Goal: Task Accomplishment & Management: Use online tool/utility

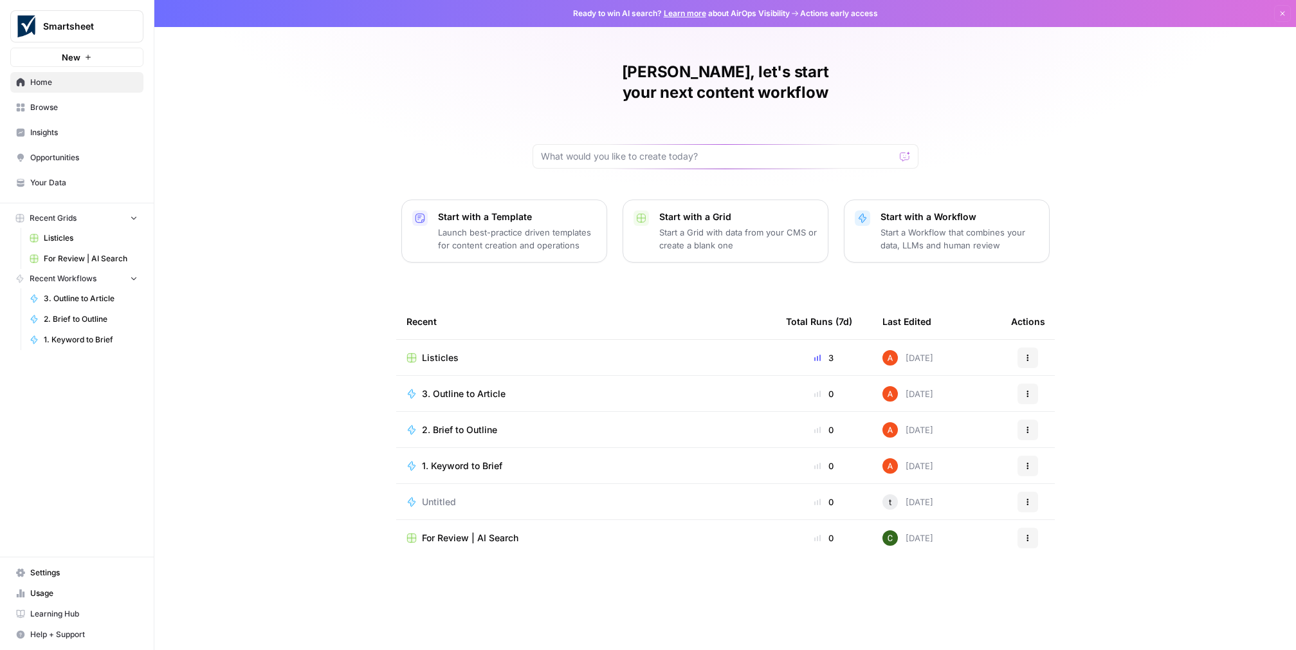
click at [80, 608] on span "Learning Hub" at bounding box center [83, 614] width 107 height 12
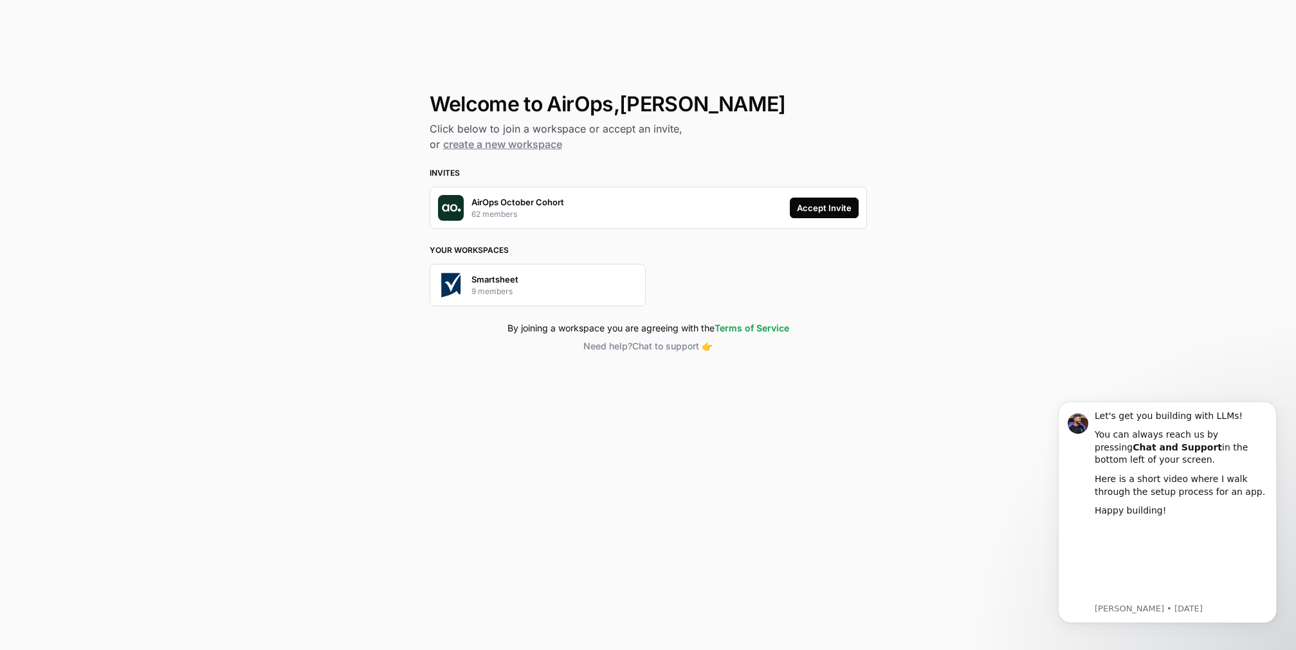
click at [800, 214] on div "Accept Invite" at bounding box center [824, 207] width 55 height 13
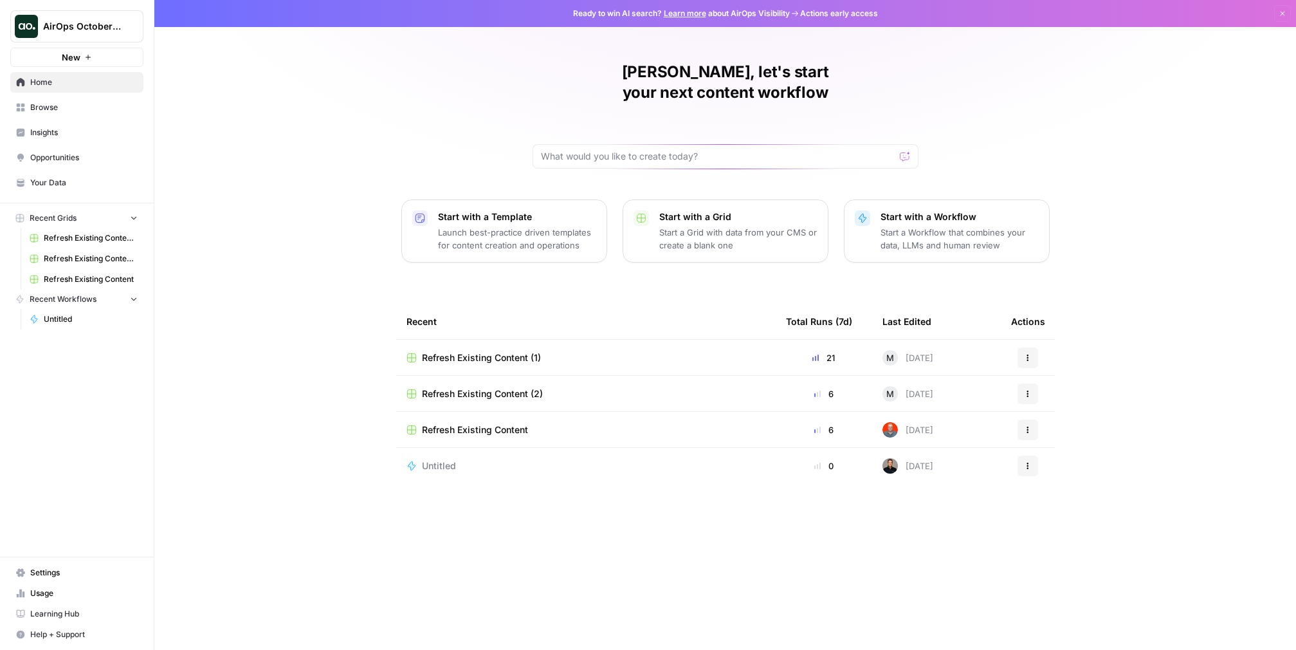
click at [73, 325] on span "Untitled" at bounding box center [91, 319] width 94 height 12
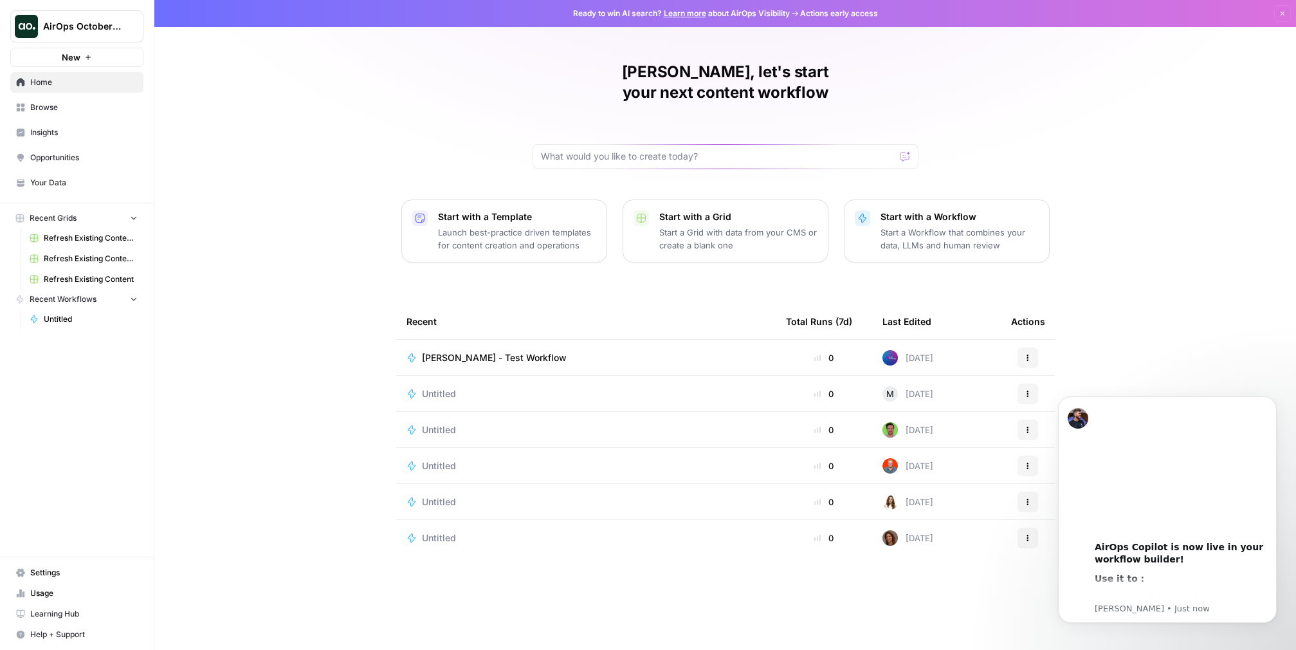
click at [80, 64] on span "New" at bounding box center [71, 57] width 19 height 13
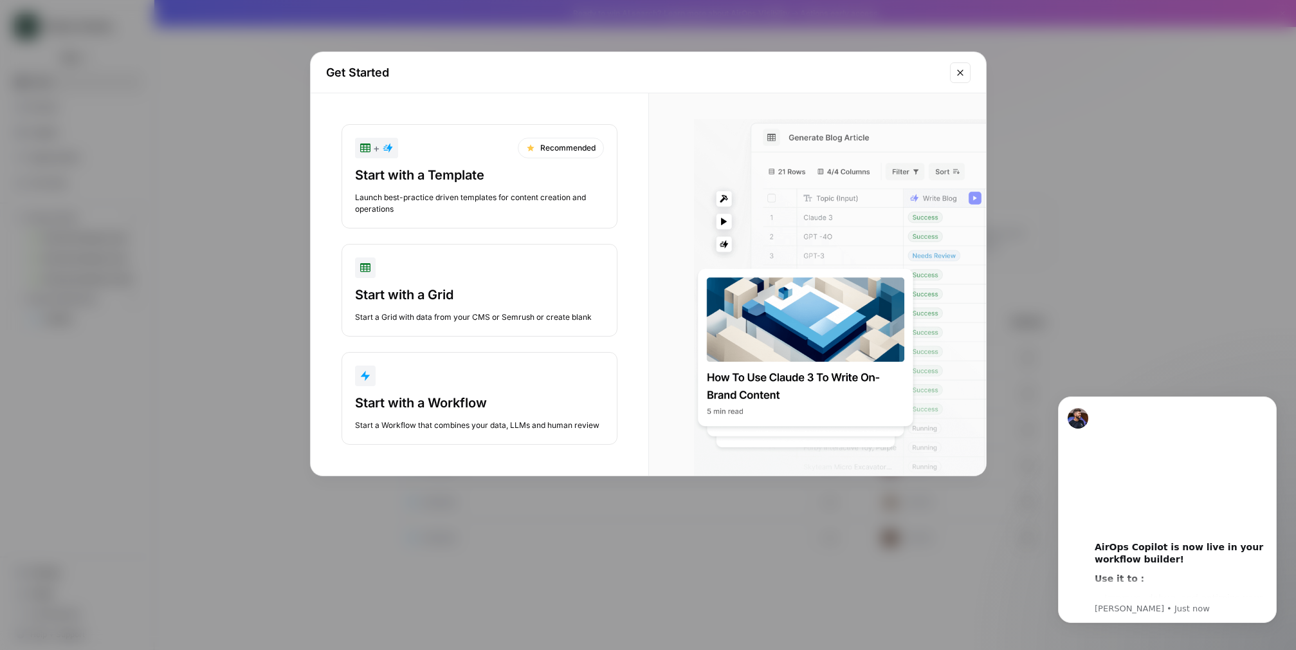
click at [955, 78] on icon "Close modal" at bounding box center [960, 73] width 10 height 10
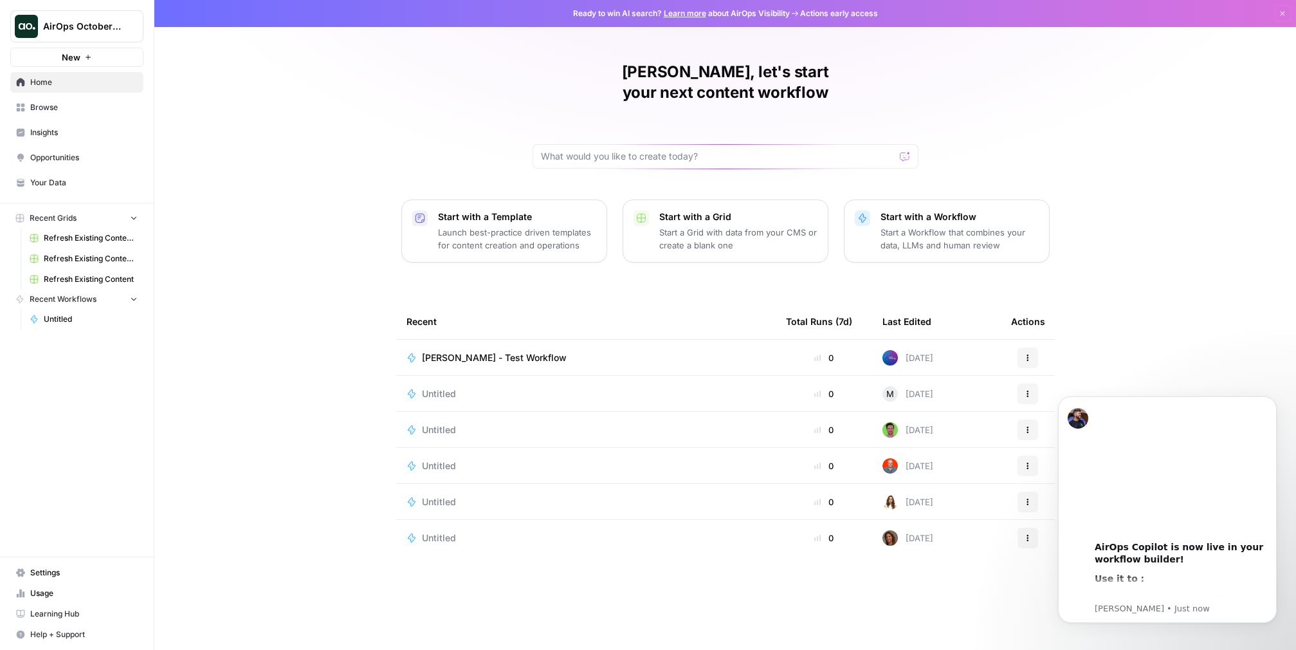
click at [136, 301] on icon "button" at bounding box center [133, 299] width 5 height 3
click at [138, 304] on icon "button" at bounding box center [133, 299] width 9 height 9
click at [1032, 251] on div "Start with a Workflow Start a Workflow that combines your data, LLMs and human …" at bounding box center [960, 230] width 158 height 41
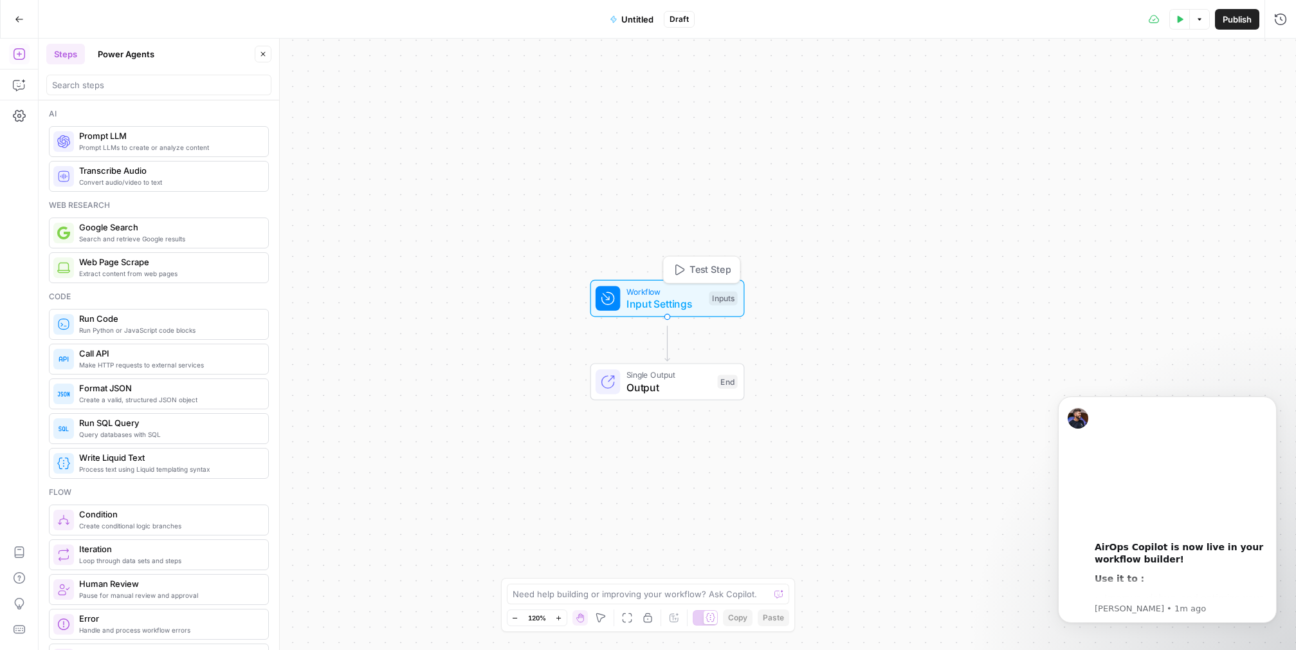
click at [657, 300] on span "Input Settings" at bounding box center [664, 303] width 77 height 15
click at [632, 17] on span "Untitled" at bounding box center [637, 19] width 32 height 13
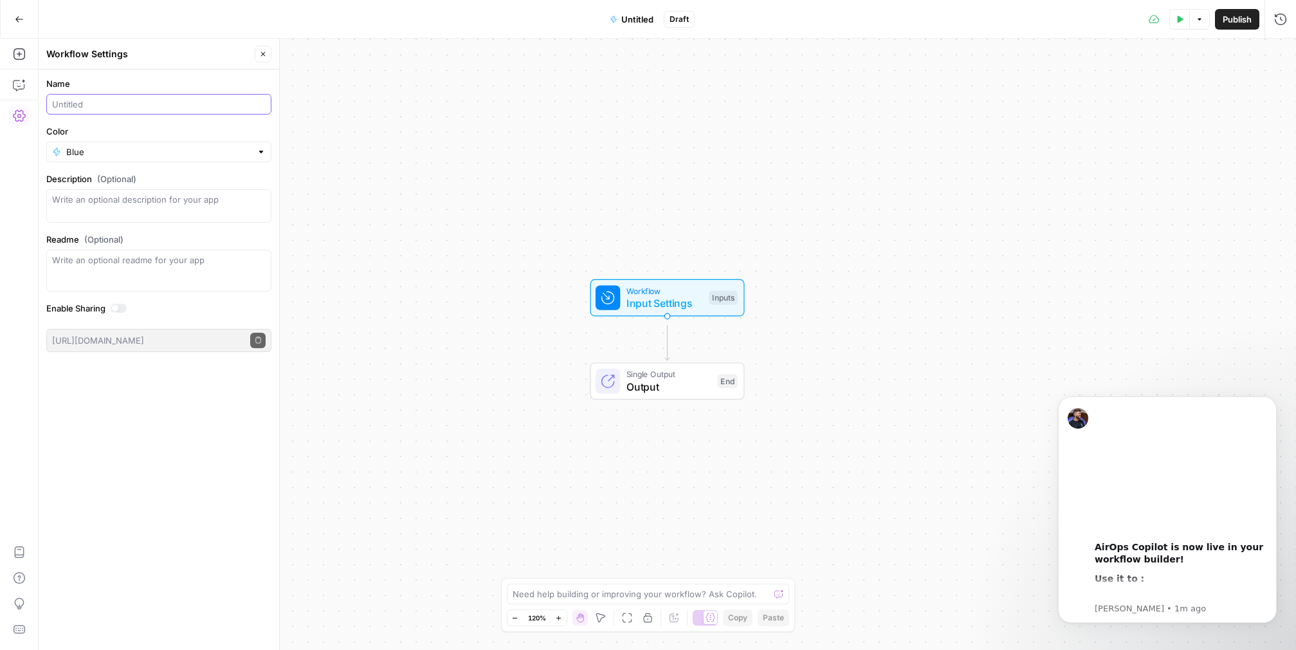
click at [89, 111] on input "Name" at bounding box center [159, 104] width 214 height 13
type input "Meta Description Generator (Heather)"
click at [259, 158] on div at bounding box center [261, 151] width 9 height 13
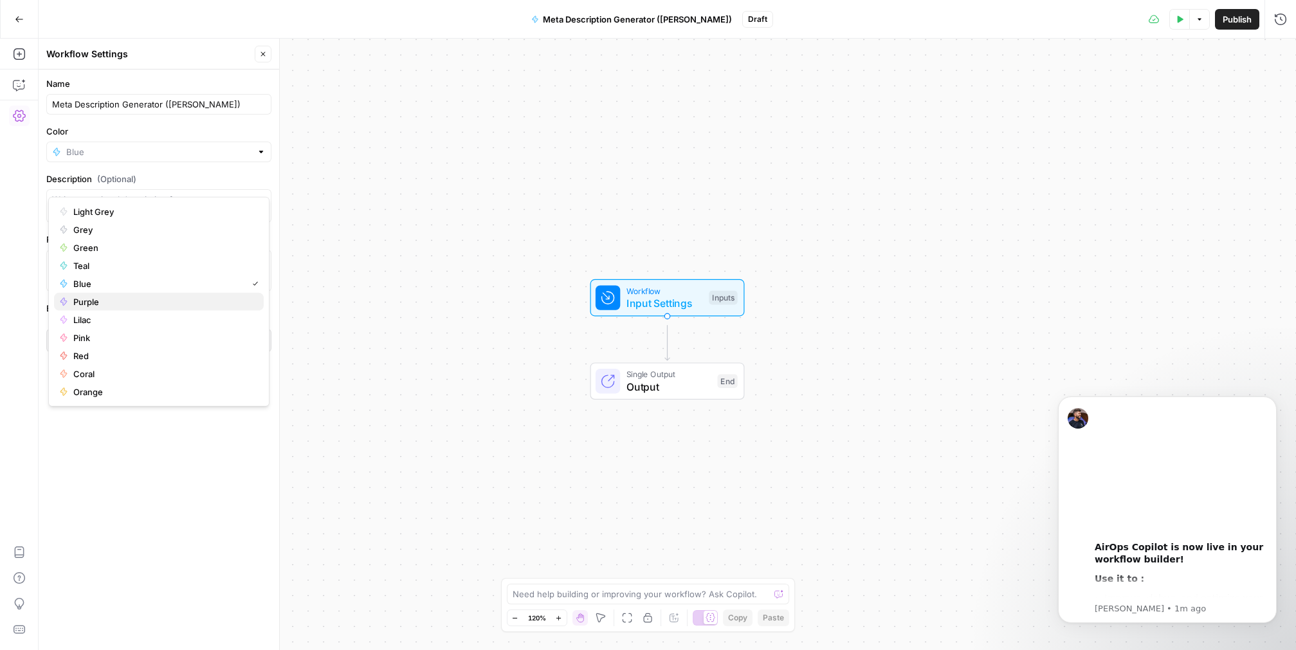
click at [121, 308] on span "Purple" at bounding box center [163, 301] width 180 height 13
type input "Purple"
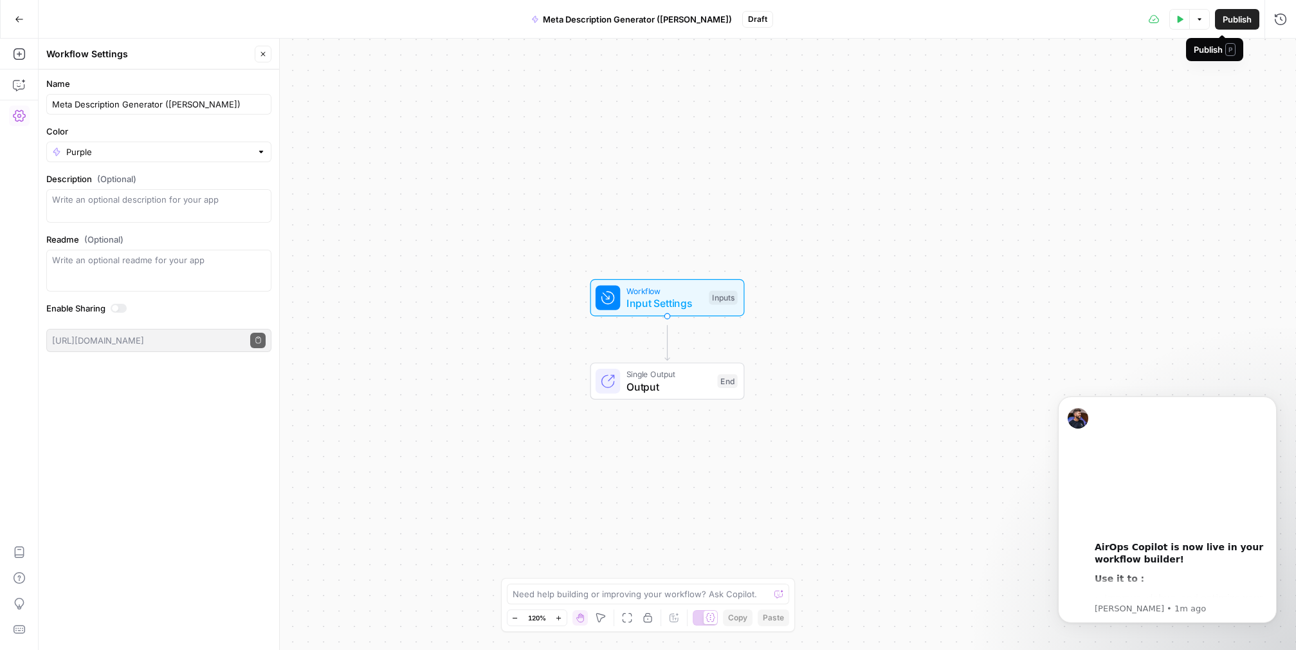
click at [1223, 21] on span "Publish" at bounding box center [1237, 19] width 29 height 13
click at [657, 294] on span "Workflow" at bounding box center [664, 290] width 77 height 12
click at [661, 308] on span "Input Settings" at bounding box center [664, 302] width 77 height 15
click at [1171, 105] on button "Add Field" at bounding box center [1157, 95] width 214 height 21
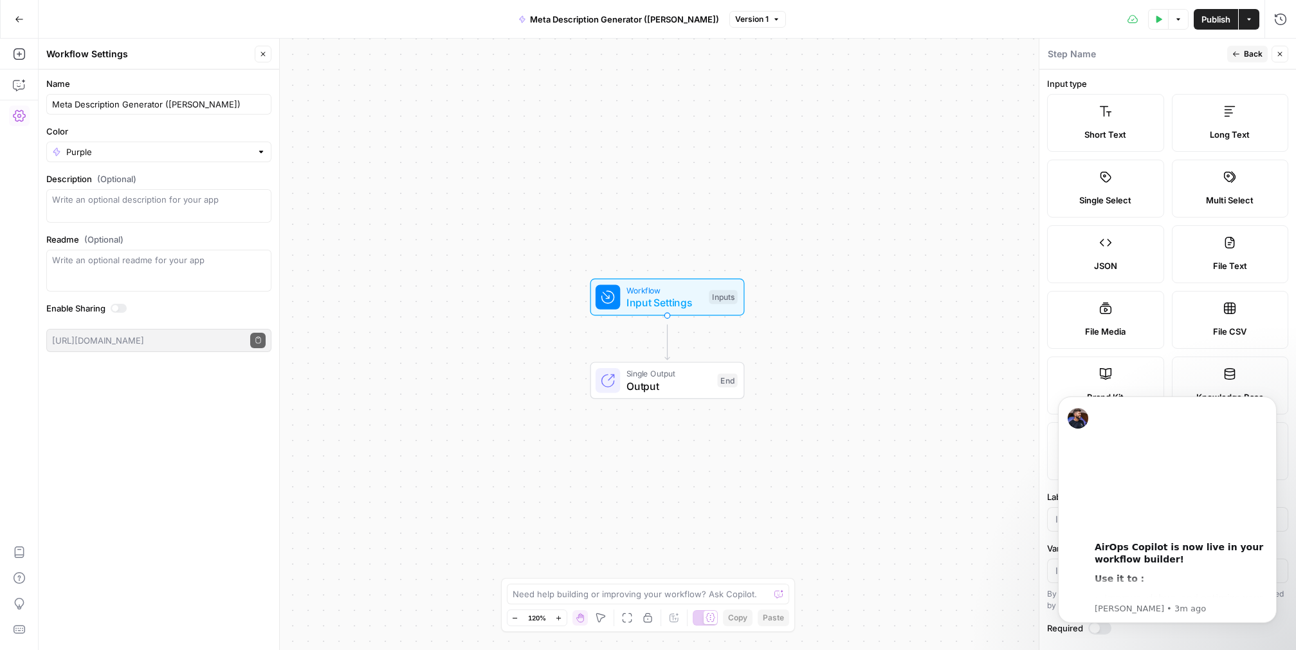
click at [1101, 116] on icon at bounding box center [1106, 111] width 12 height 10
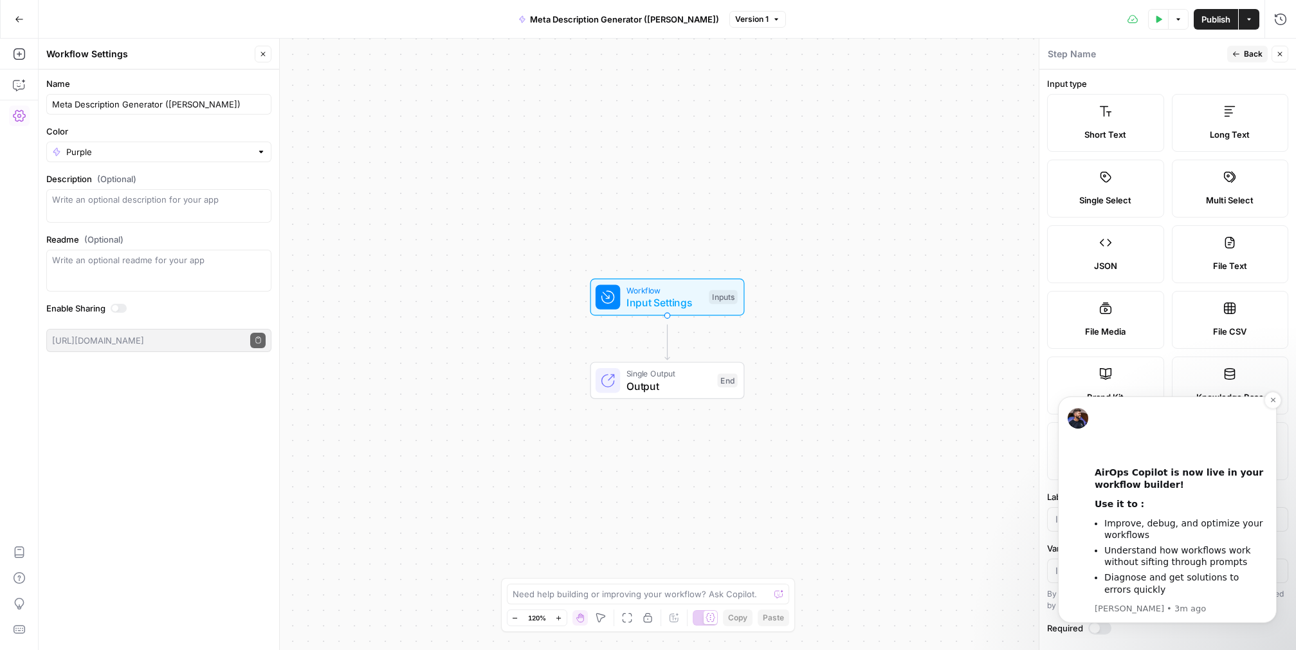
scroll to position [119, 0]
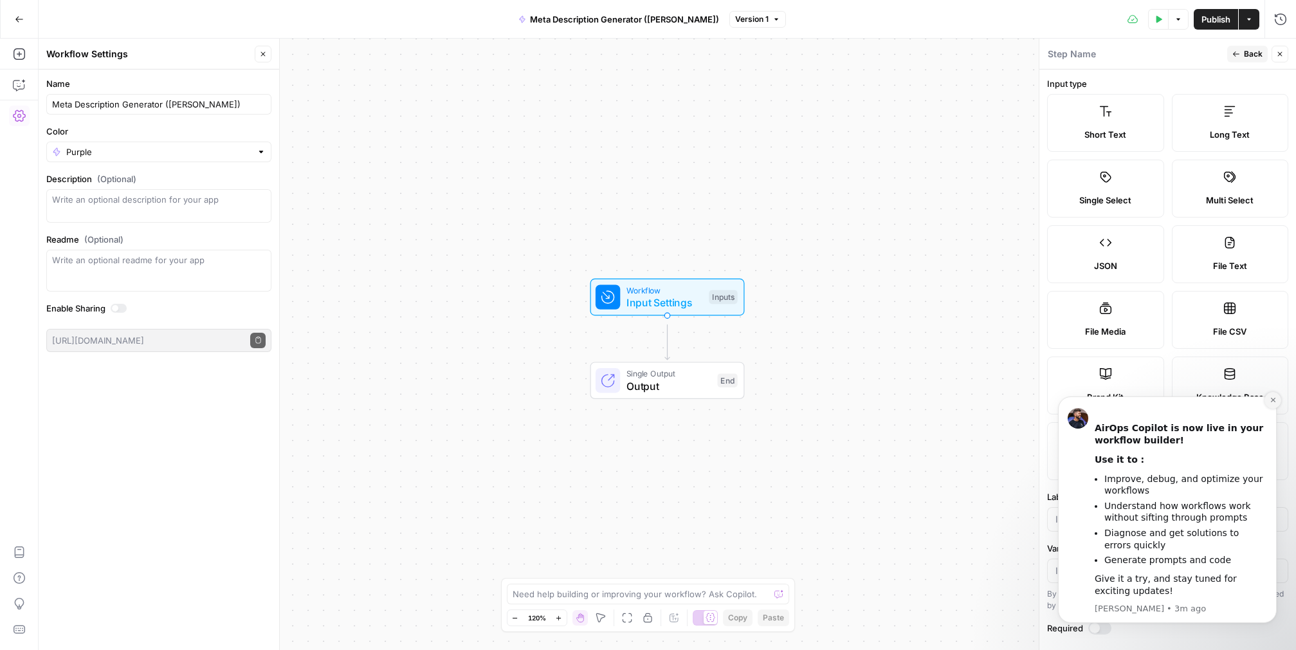
click at [1273, 399] on icon "Dismiss notification" at bounding box center [1273, 399] width 7 height 7
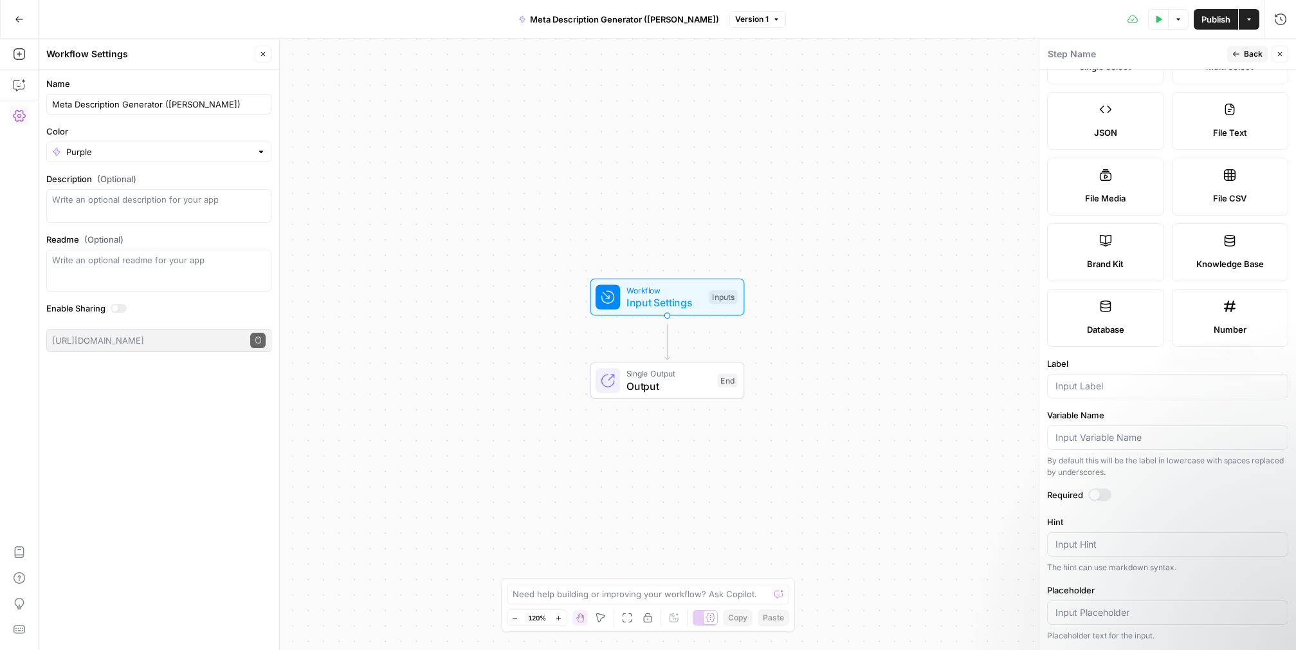
scroll to position [314, 0]
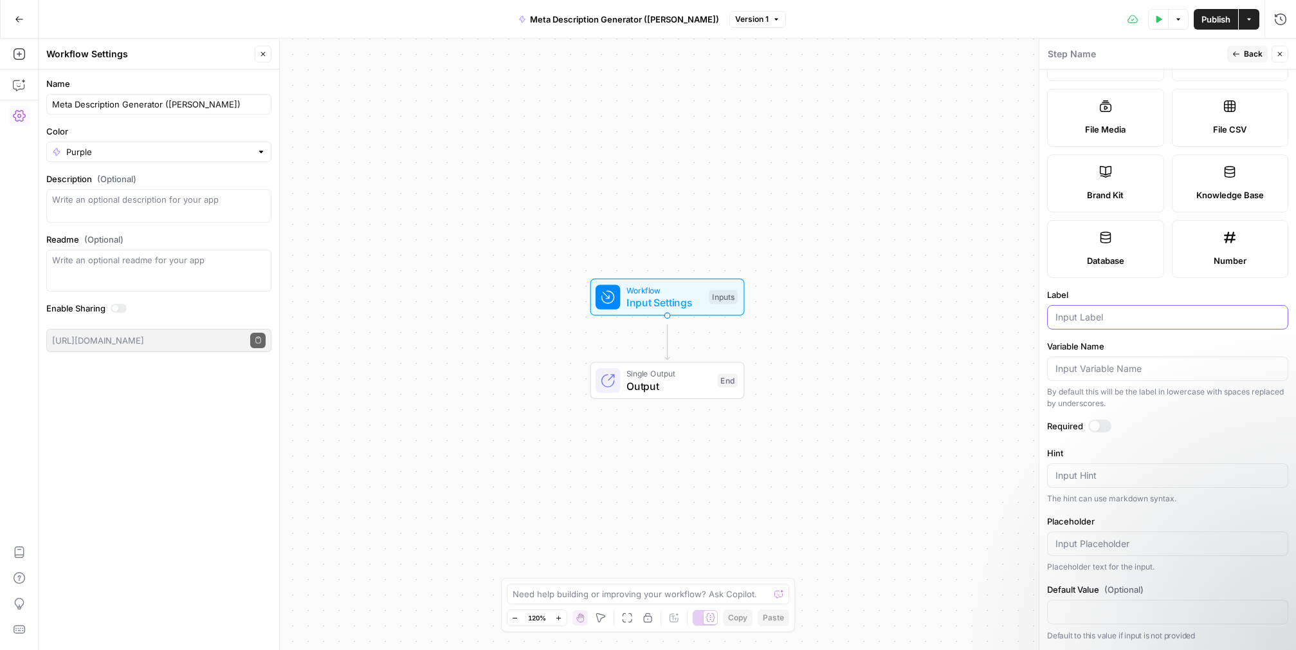
drag, startPoint x: 1138, startPoint y: 306, endPoint x: 1063, endPoint y: 297, distance: 75.7
click at [1063, 311] on input "Label" at bounding box center [1167, 317] width 224 height 13
type input "Blog URL"
click at [1100, 431] on div at bounding box center [1095, 426] width 10 height 10
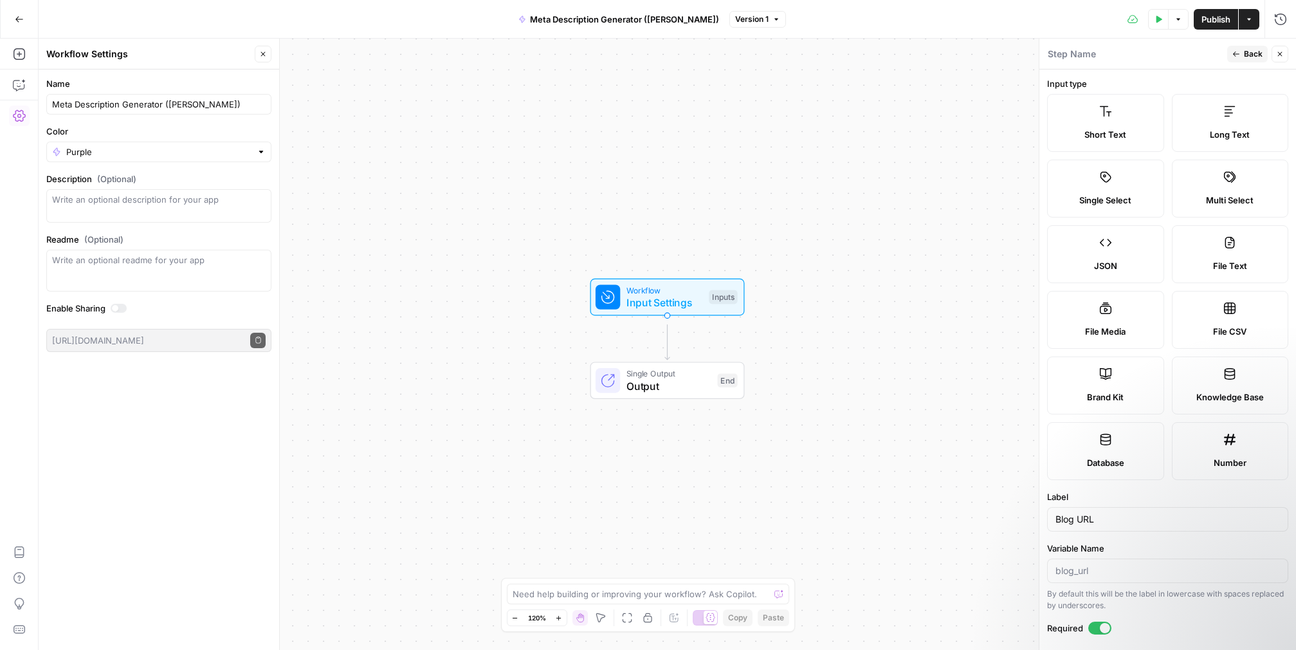
click at [1244, 57] on span "Back" at bounding box center [1253, 54] width 19 height 12
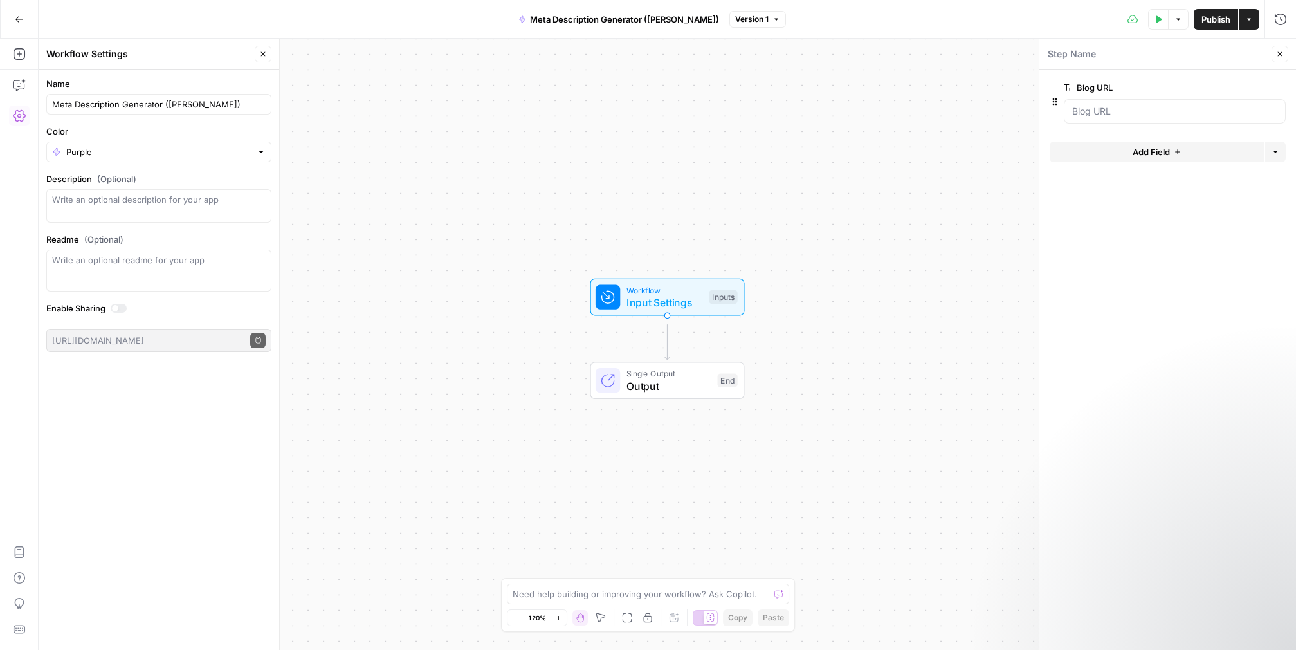
click at [1151, 158] on span "Add Field" at bounding box center [1151, 151] width 37 height 13
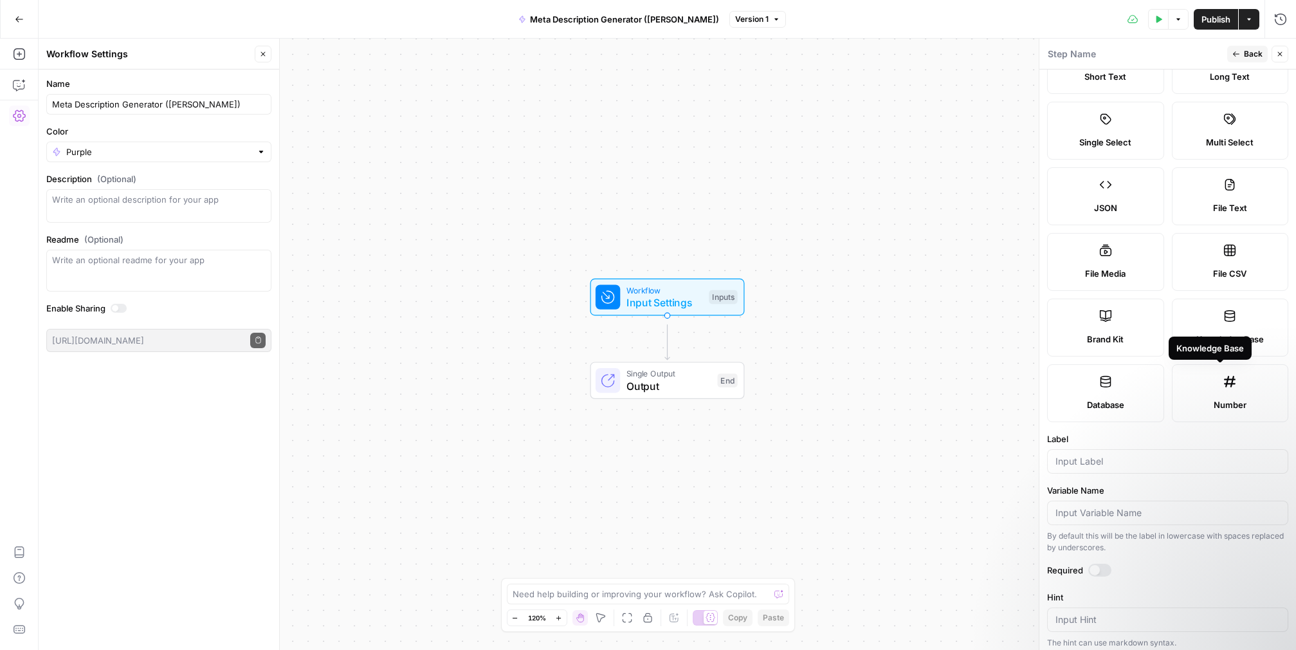
scroll to position [152, 0]
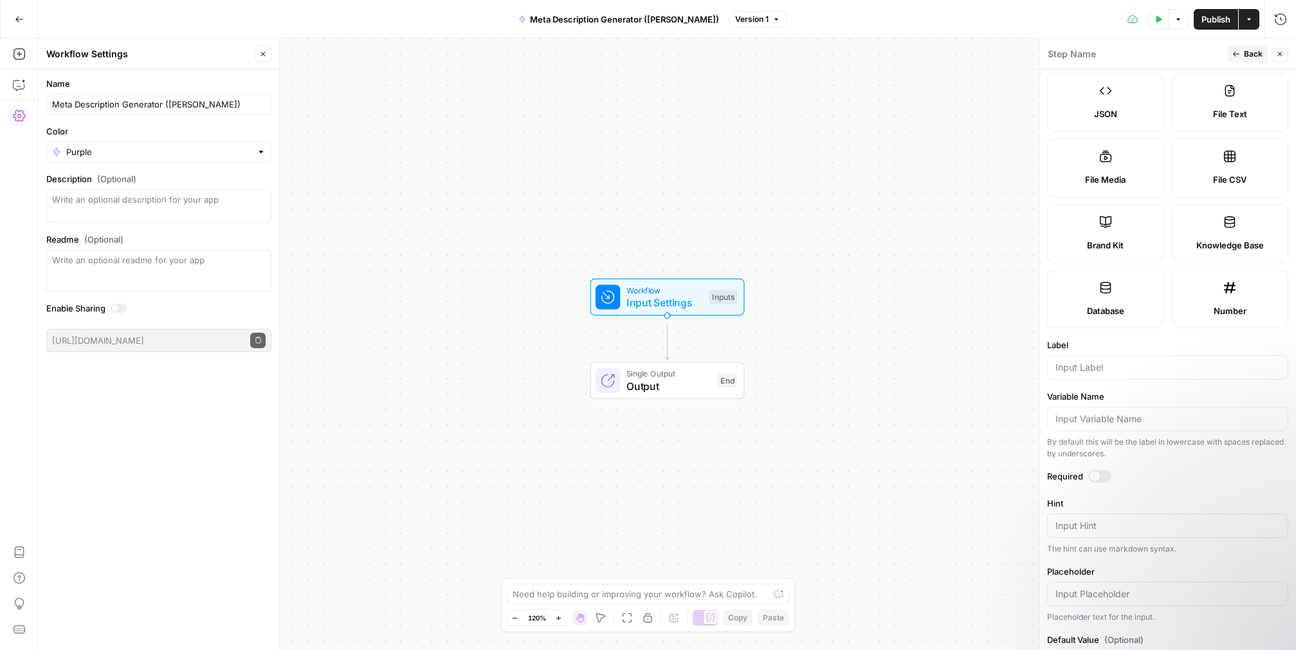
click at [1095, 262] on label "Brand Kit" at bounding box center [1105, 234] width 117 height 58
type input "Brand Kit"
type input "brand_kit"
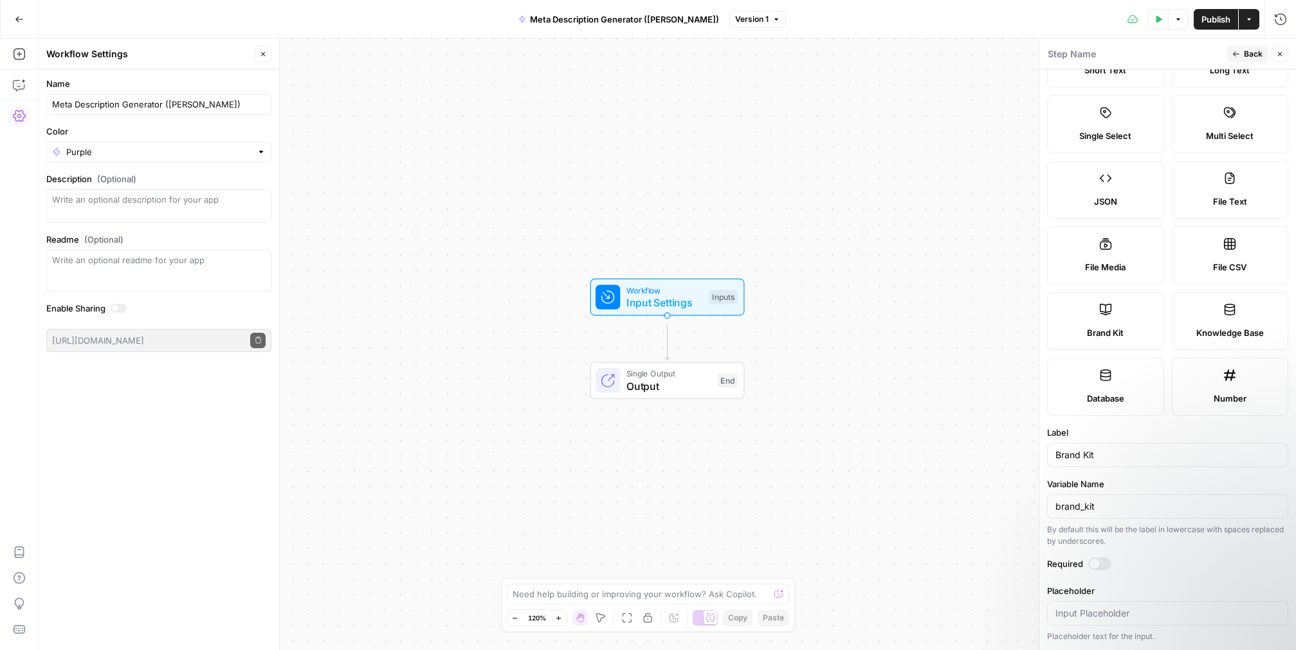
scroll to position [212, 0]
click at [1100, 558] on div at bounding box center [1095, 563] width 10 height 10
click at [1228, 57] on button "Back" at bounding box center [1247, 54] width 41 height 17
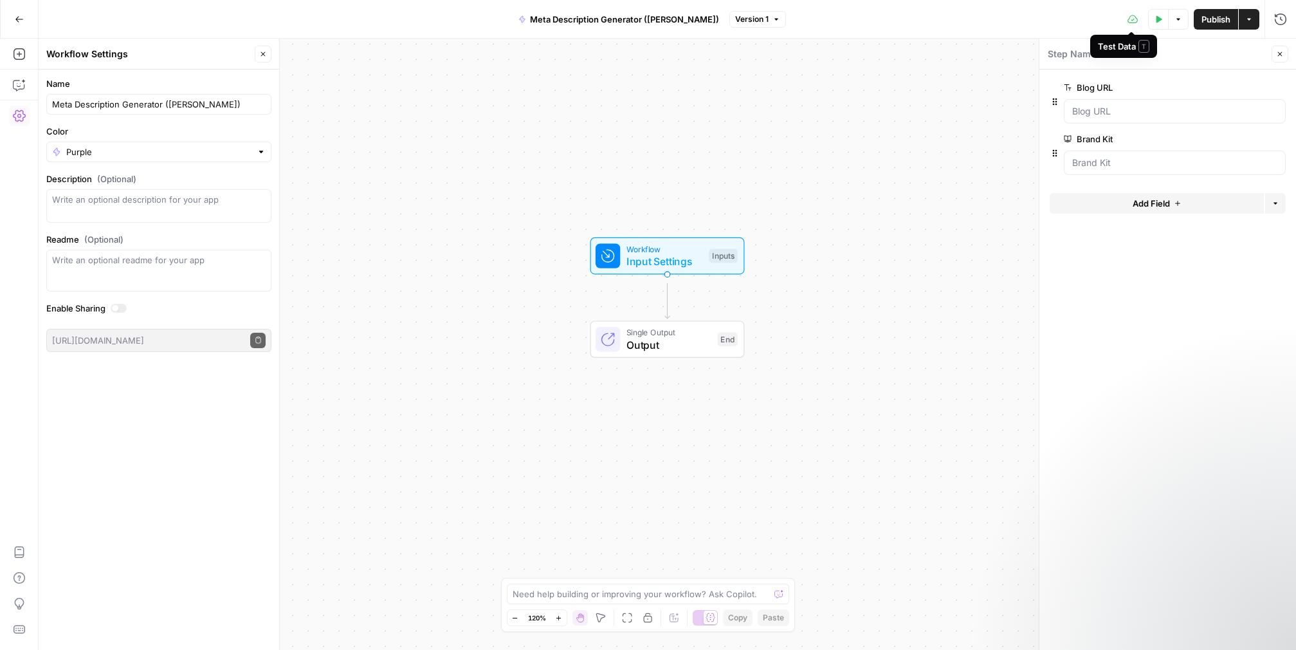
click at [1156, 20] on icon "button" at bounding box center [1159, 18] width 6 height 7
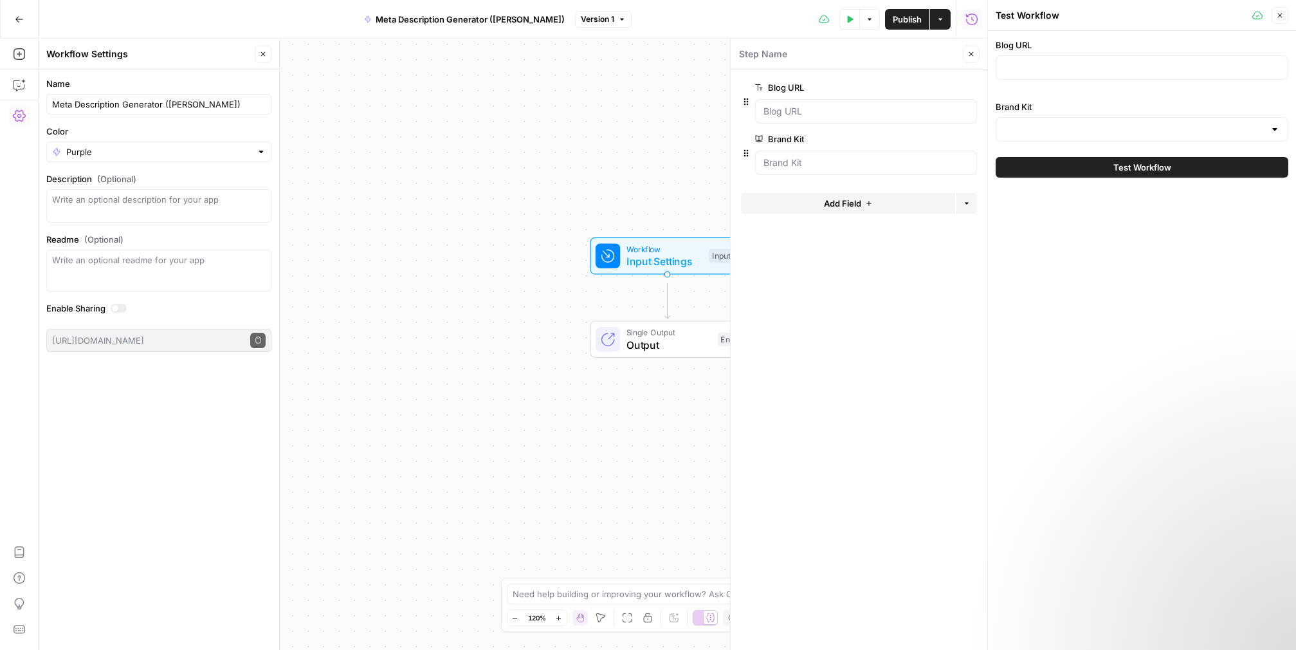
click at [1097, 71] on div at bounding box center [1142, 67] width 293 height 24
click at [1094, 74] on input "Blog URL" at bounding box center [1142, 67] width 276 height 13
paste input "https://www.airops.com/blog/content-engineering-growth-org"
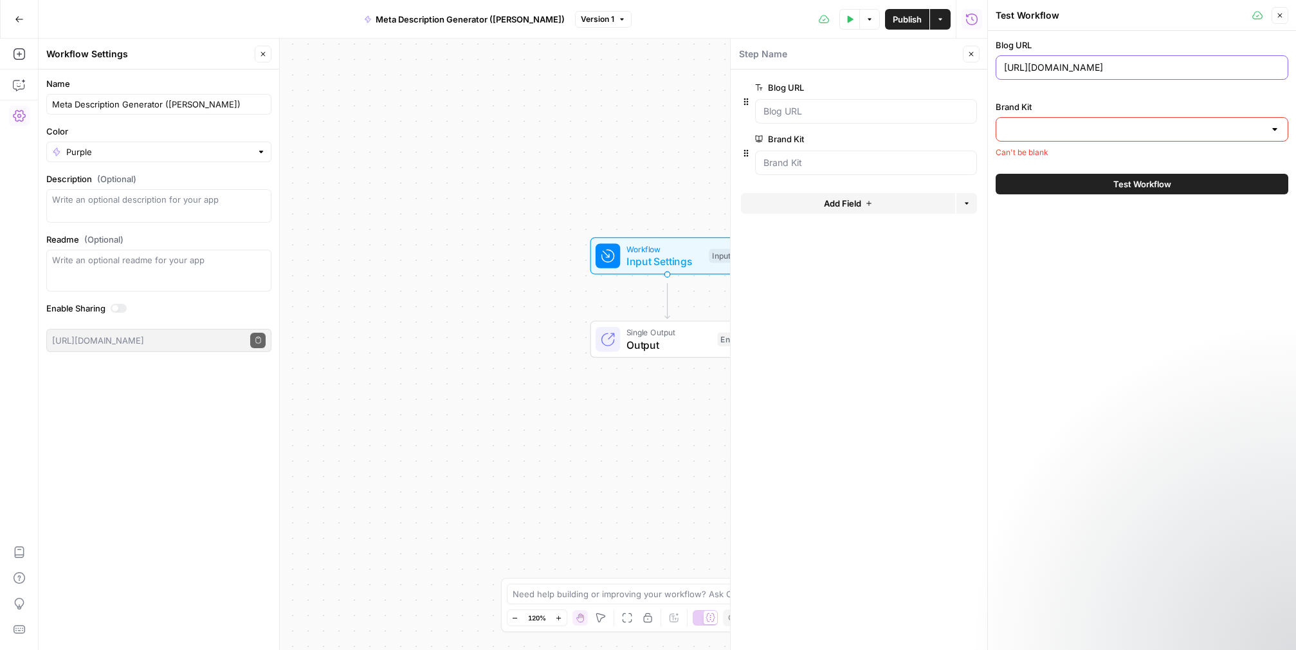
scroll to position [0, 63]
type input "https://www.airops.com/blog/content-engineering-growth-org"
click at [1066, 142] on div at bounding box center [1142, 129] width 293 height 24
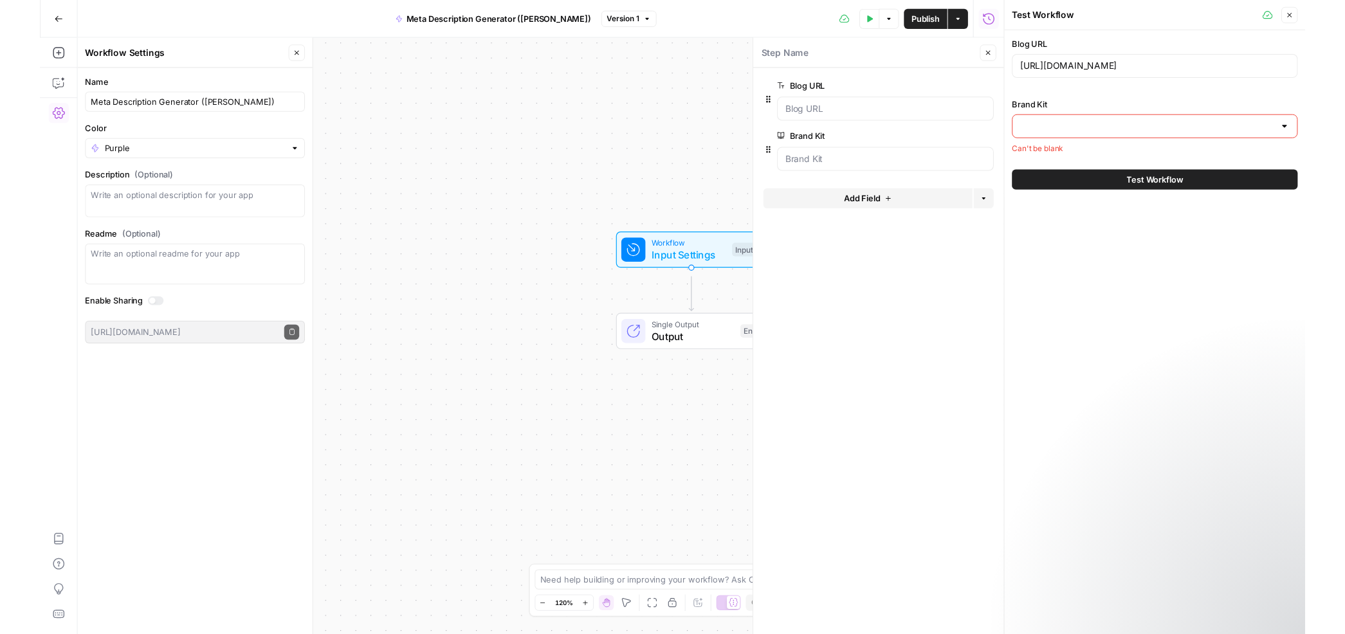
scroll to position [0, 0]
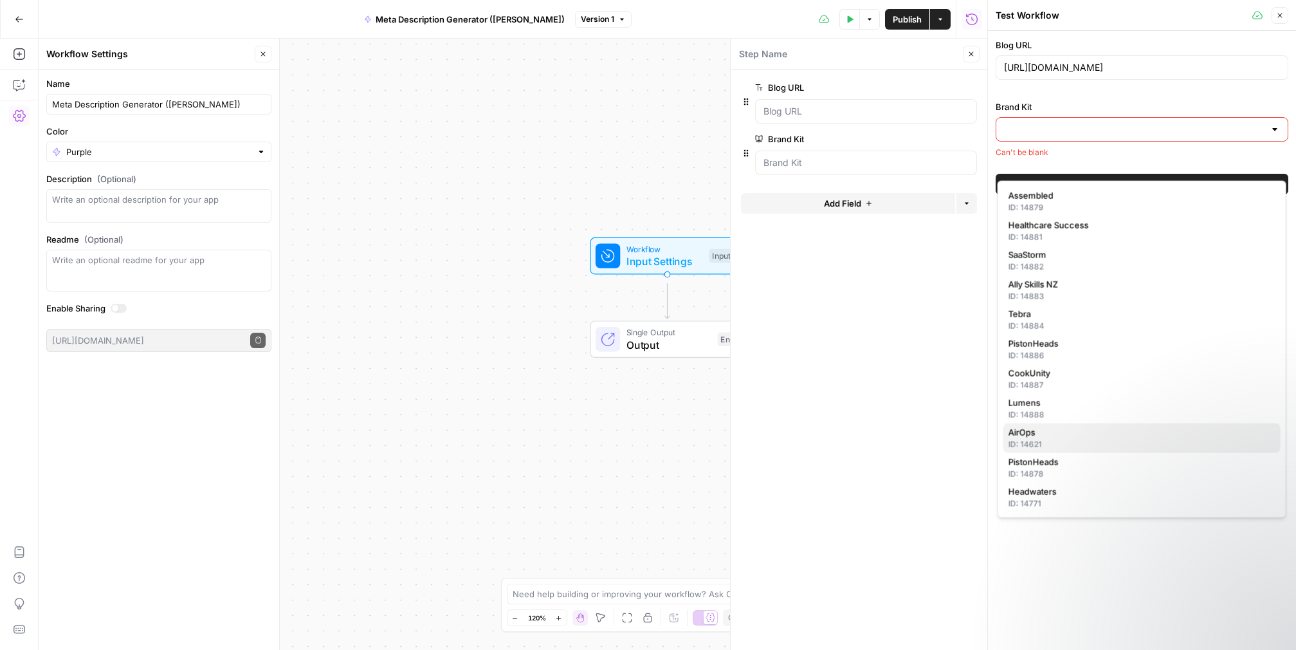
click at [1035, 439] on span "AirOps" at bounding box center [1140, 432] width 262 height 13
type input "AirOps"
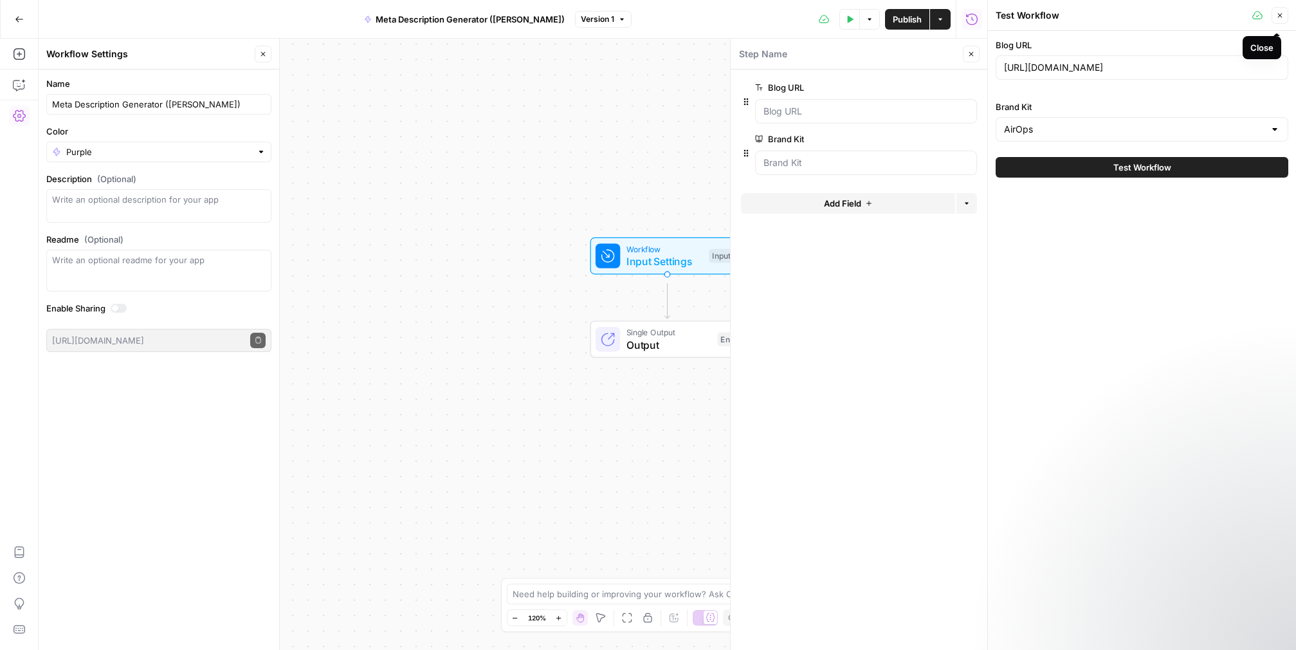
click at [1279, 19] on icon "button" at bounding box center [1280, 16] width 8 height 8
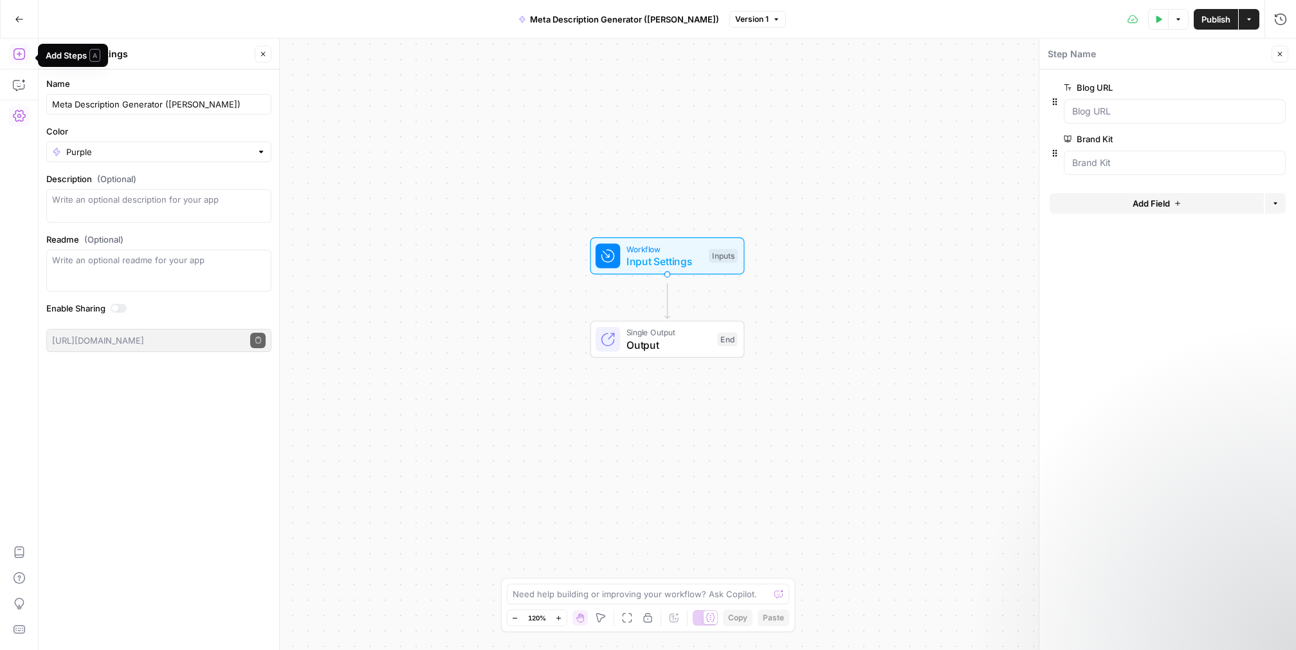
click at [19, 59] on icon "button" at bounding box center [19, 54] width 12 height 12
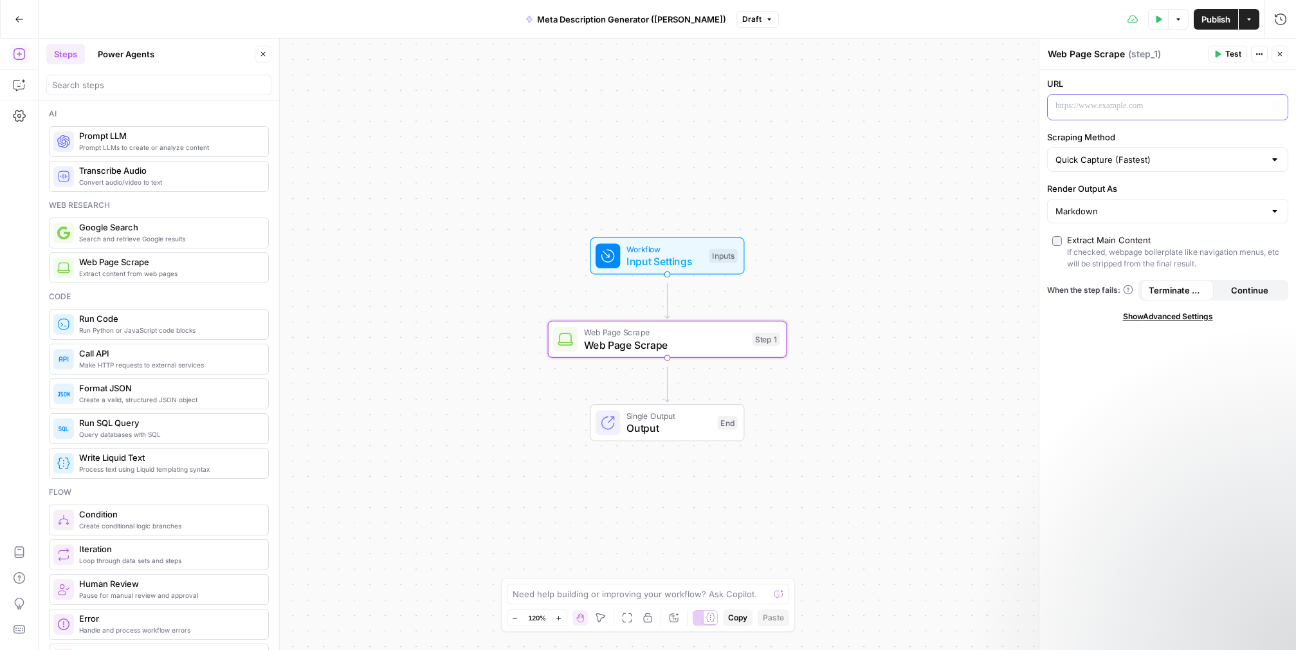
click at [1138, 113] on p at bounding box center [1157, 106] width 204 height 13
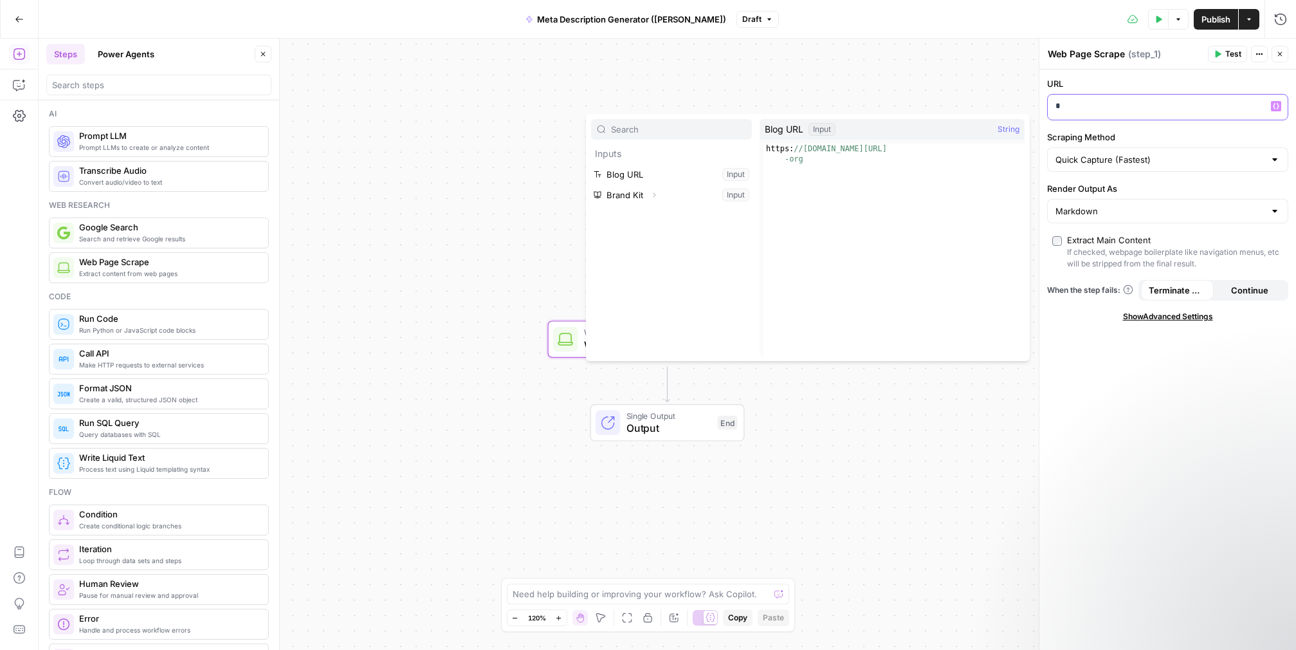
click at [1168, 116] on p "*" at bounding box center [1163, 108] width 217 height 16
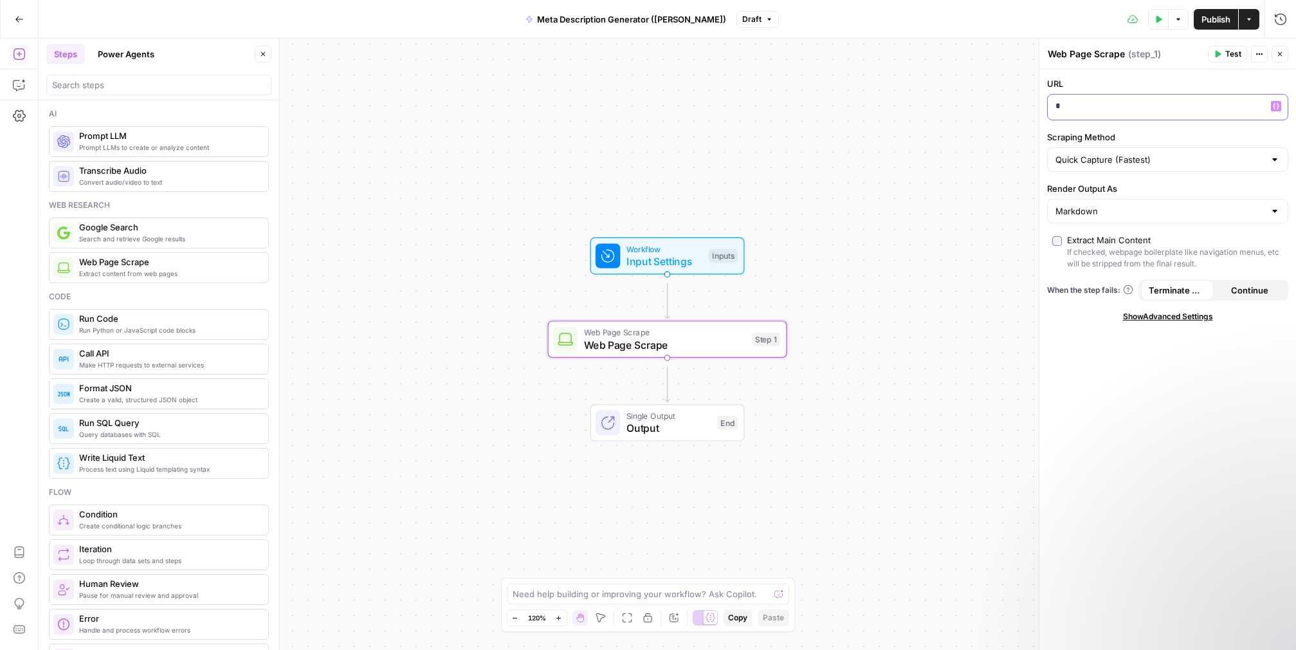
drag, startPoint x: 1106, startPoint y: 134, endPoint x: 1033, endPoint y: 129, distance: 73.5
click at [1039, 129] on div "Web Page Scrape Web Page Scrape ( step_1 ) Test Actions Close URL * Variables M…" at bounding box center [1167, 344] width 257 height 611
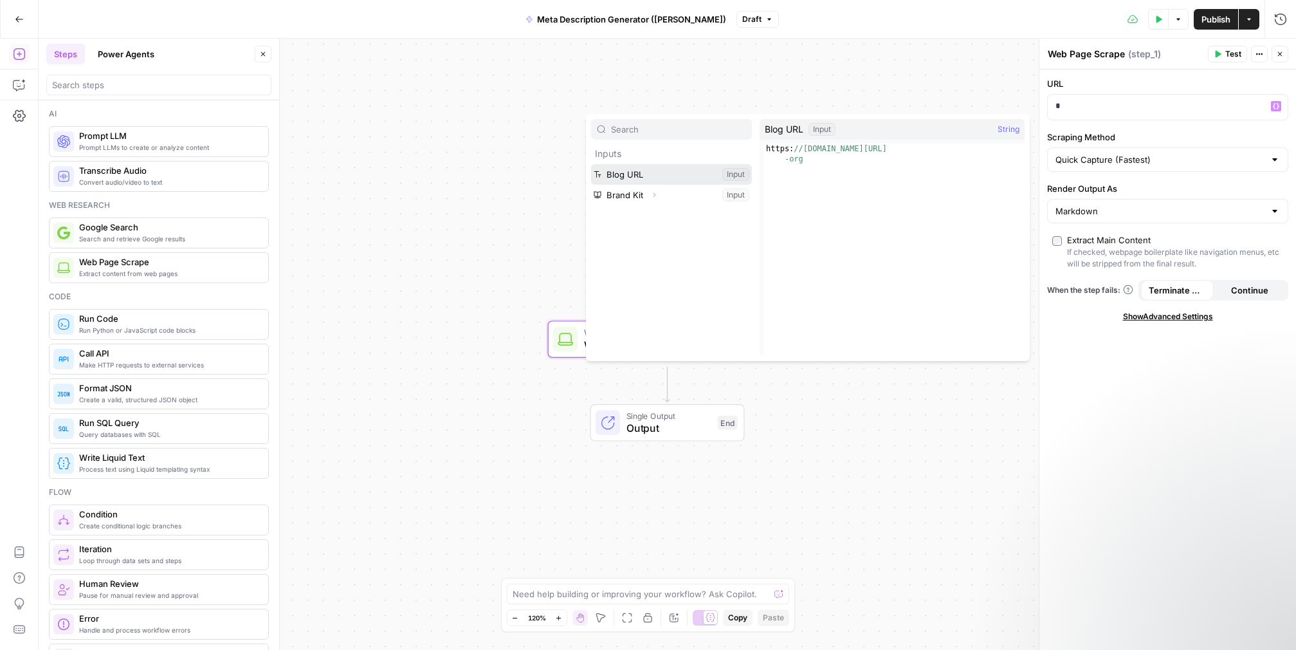
click at [616, 185] on button "Select variable Blog URL" at bounding box center [671, 174] width 161 height 21
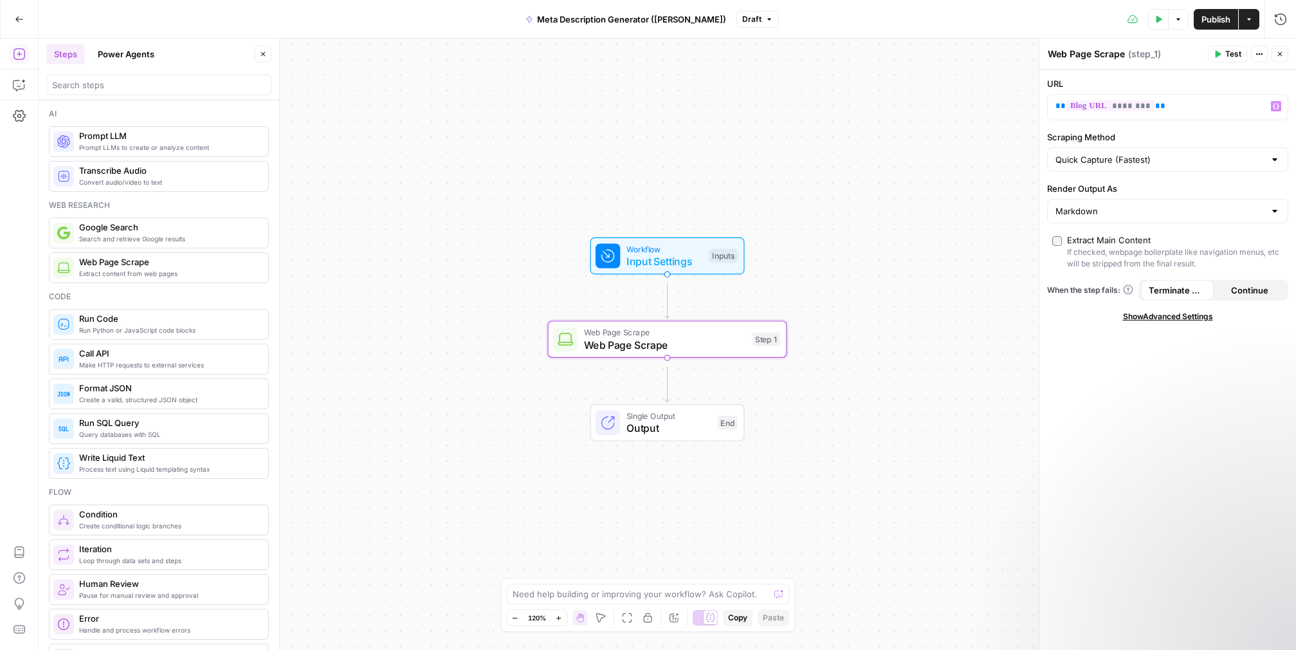
click at [1270, 217] on div at bounding box center [1275, 211] width 10 height 13
type input "Markdown"
click at [1225, 57] on span "Test" at bounding box center [1233, 54] width 16 height 12
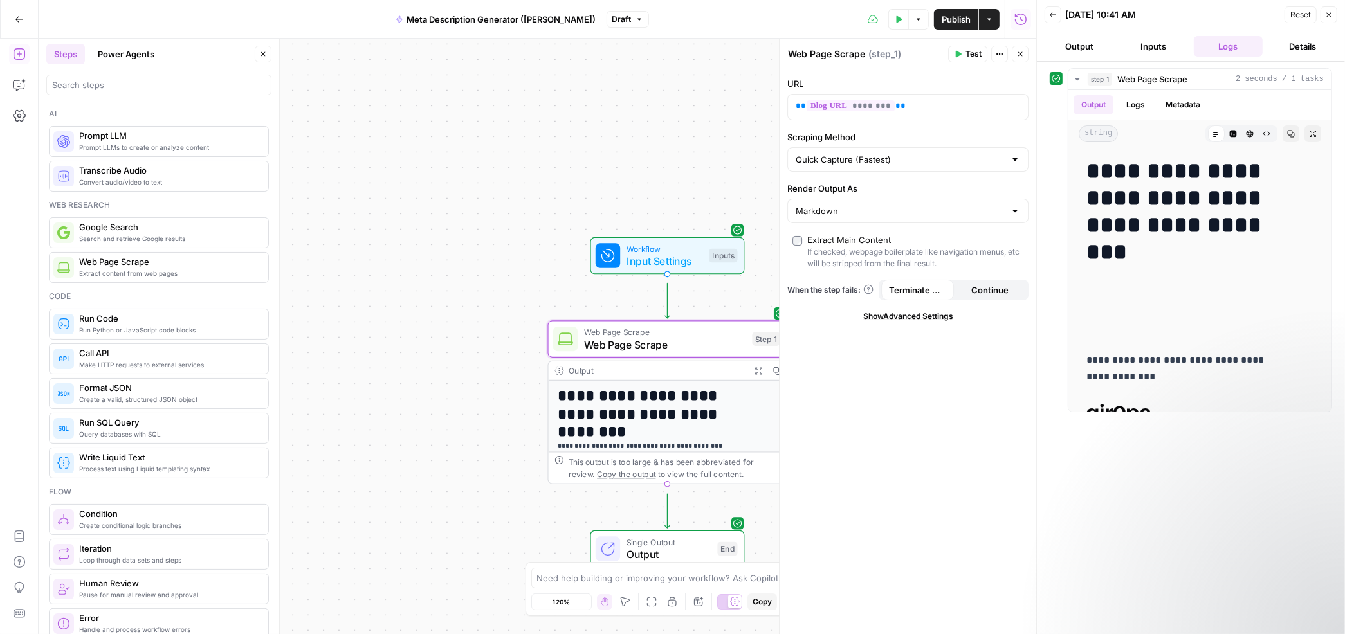
click at [1014, 16] on icon "button" at bounding box center [1020, 19] width 13 height 13
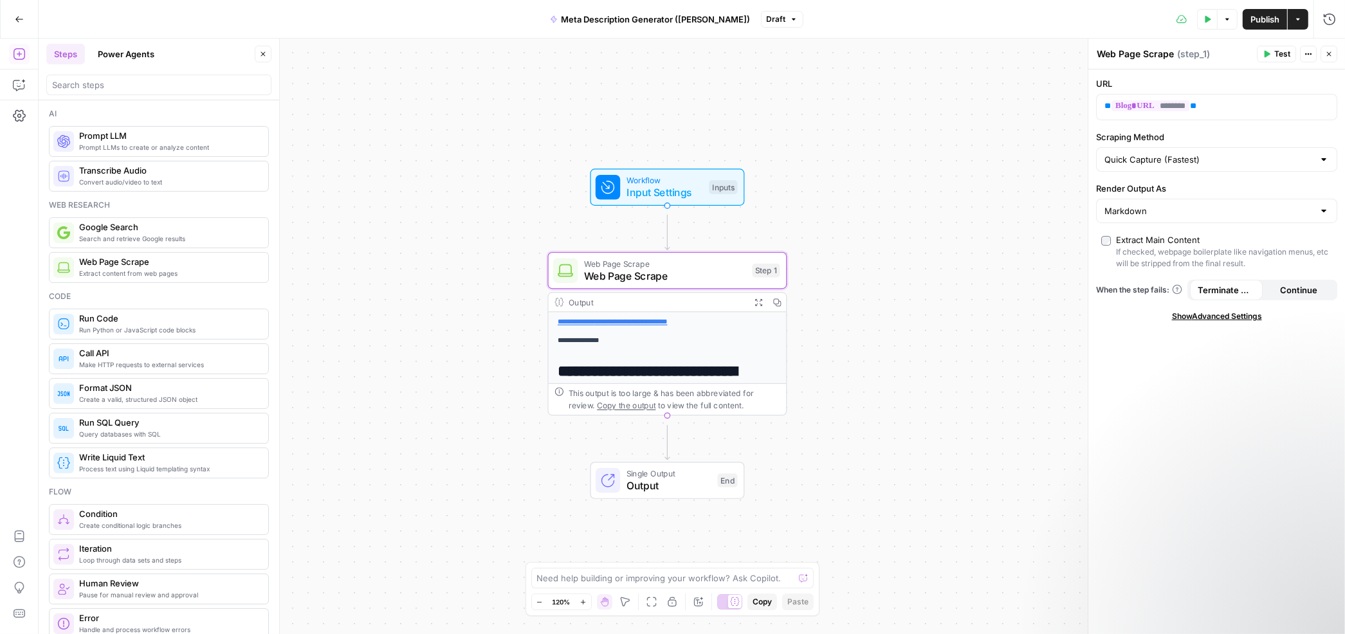
scroll to position [127, 0]
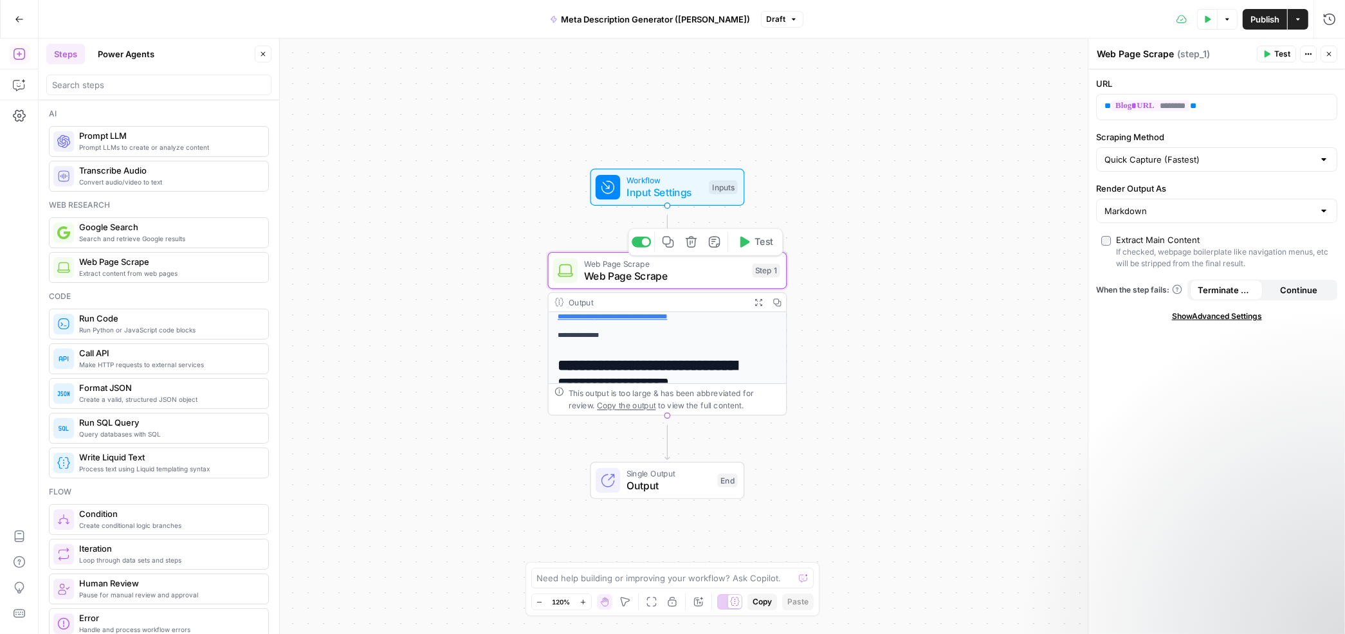
click at [757, 278] on div "Step 1" at bounding box center [767, 271] width 28 height 14
click at [1295, 19] on icon "button" at bounding box center [1329, 19] width 13 height 13
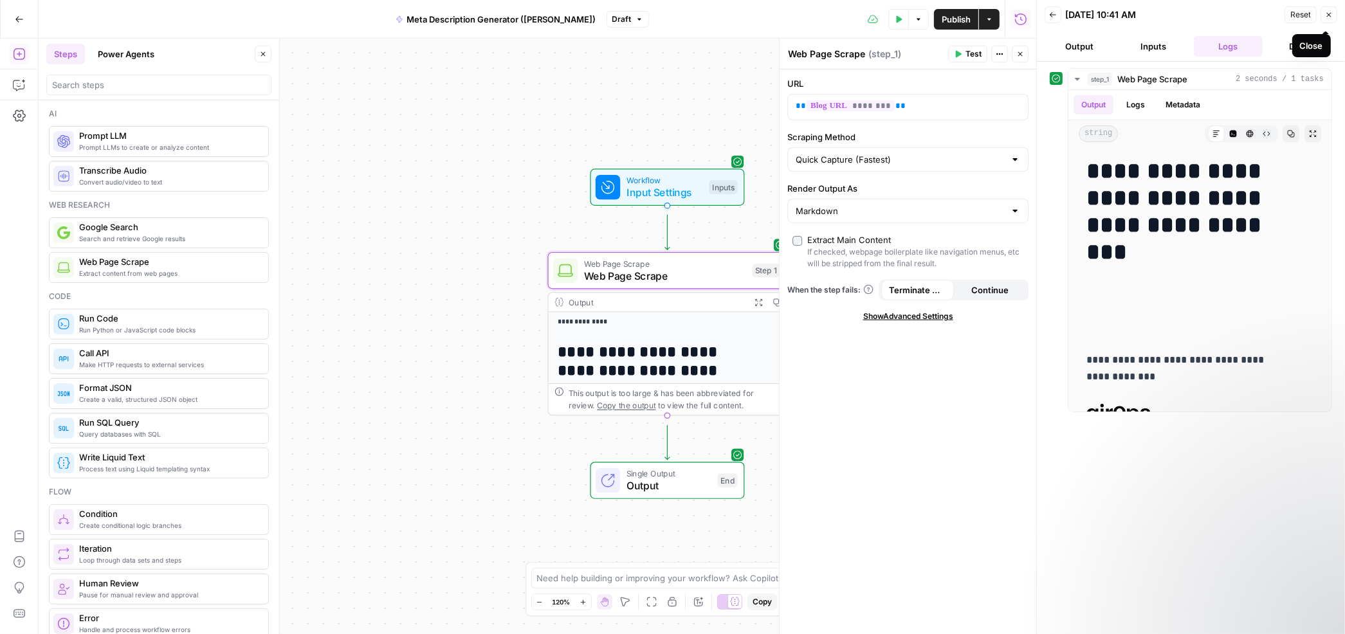
click at [1295, 17] on icon "button" at bounding box center [1329, 15] width 5 height 5
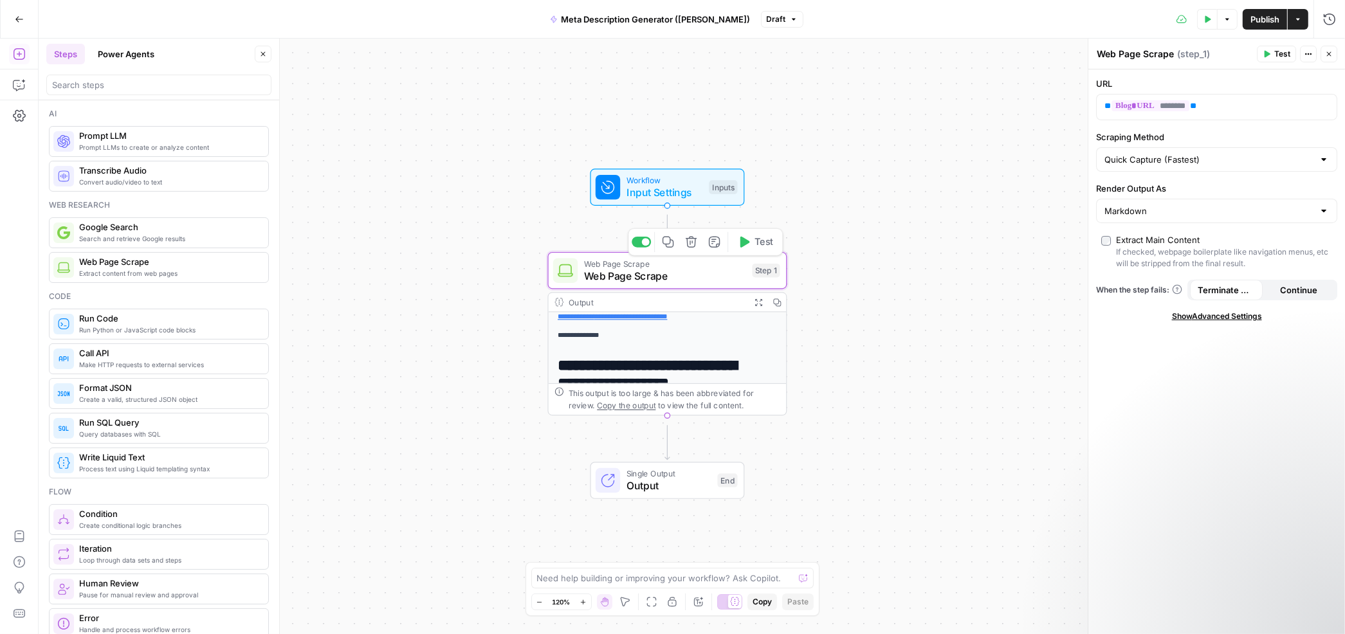
click at [718, 284] on span "Web Page Scrape" at bounding box center [665, 275] width 162 height 15
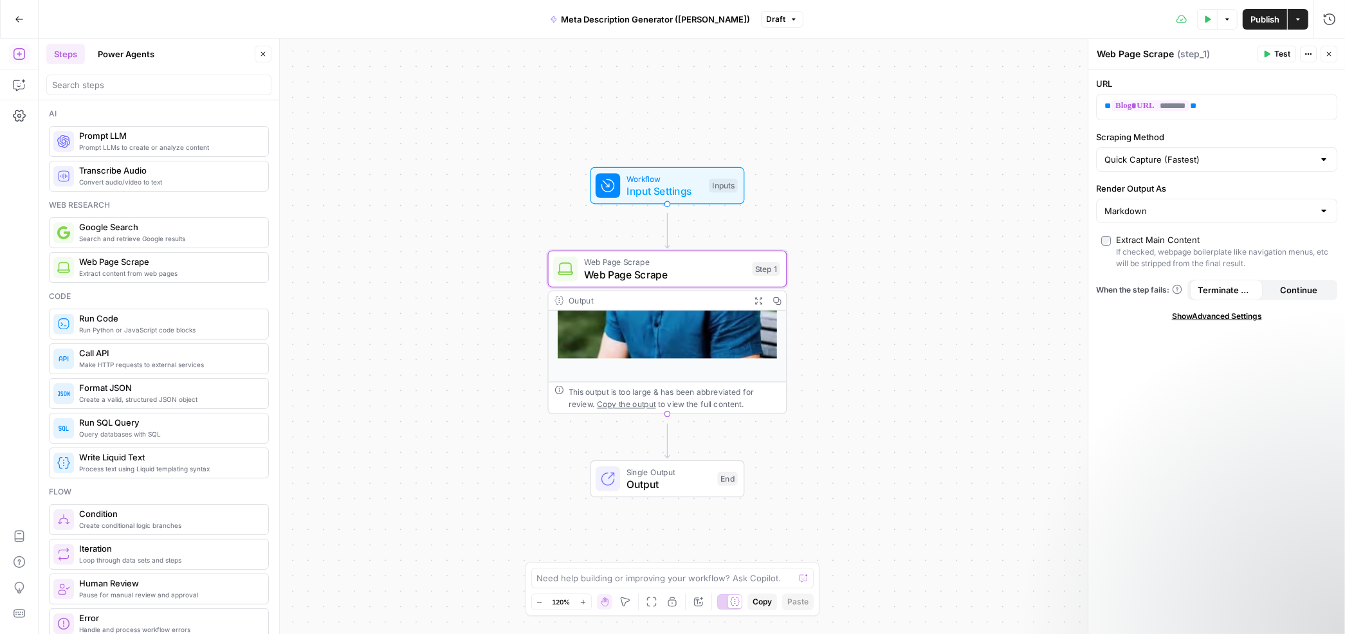
scroll to position [381, 0]
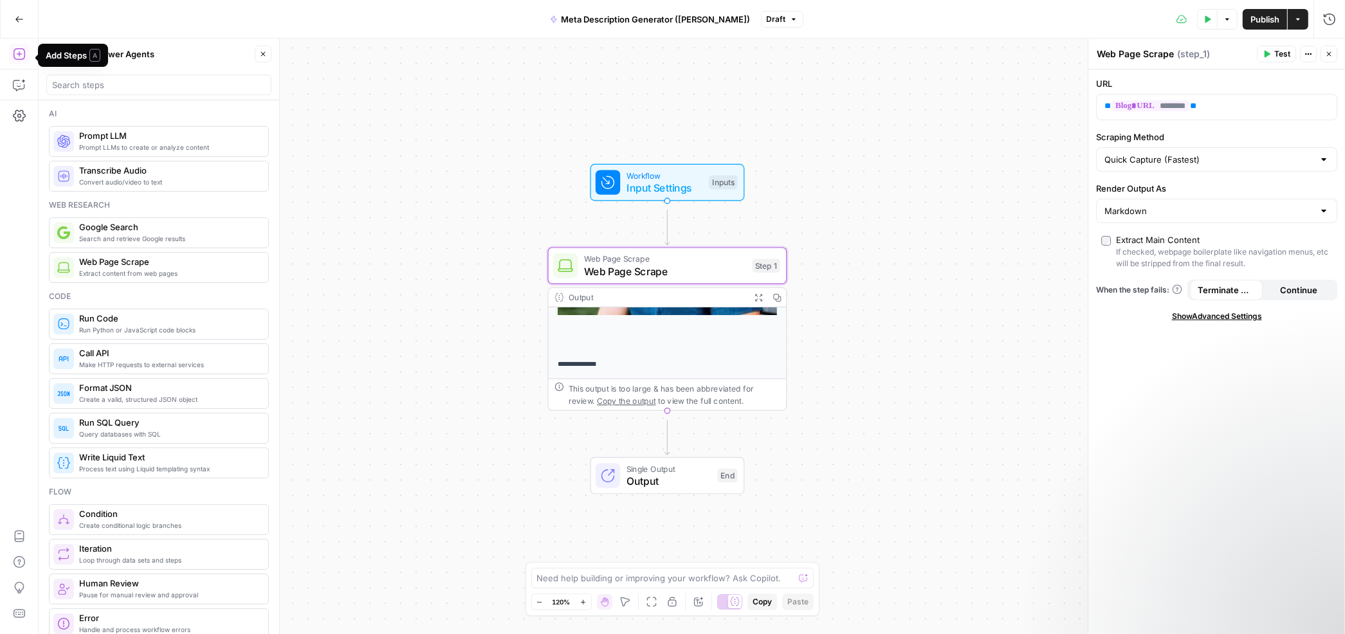
click at [22, 56] on icon "button" at bounding box center [19, 54] width 13 height 13
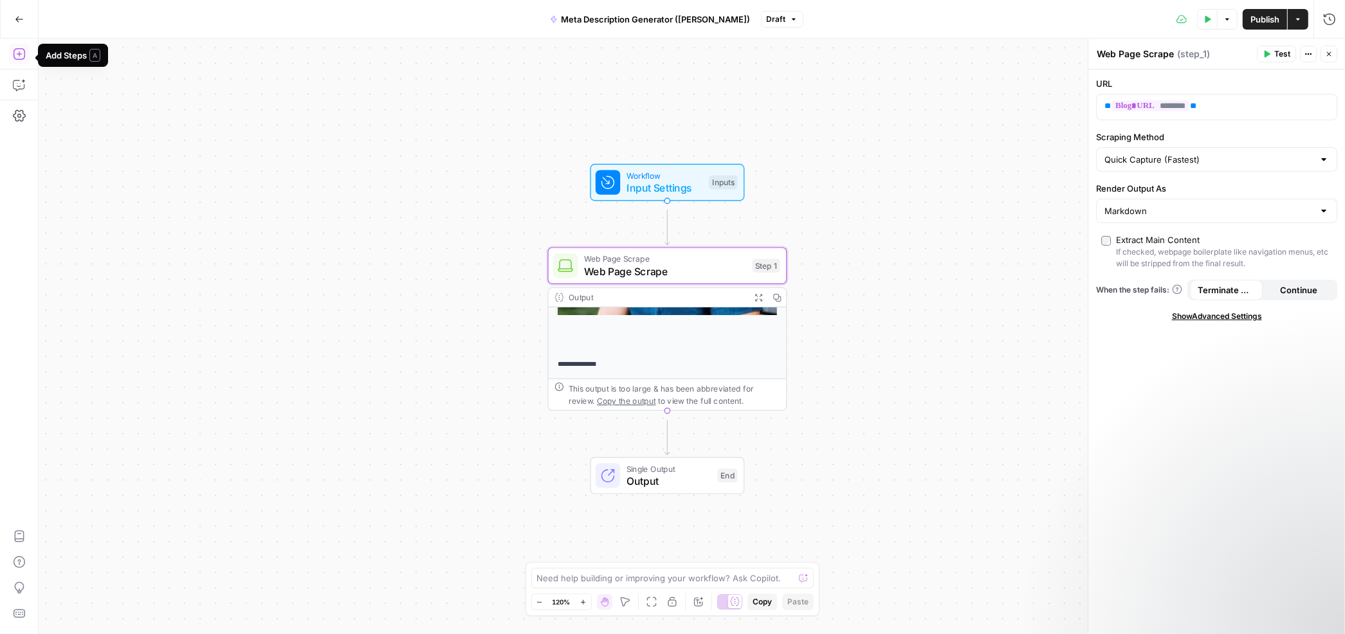
click at [23, 56] on icon "button" at bounding box center [19, 54] width 13 height 13
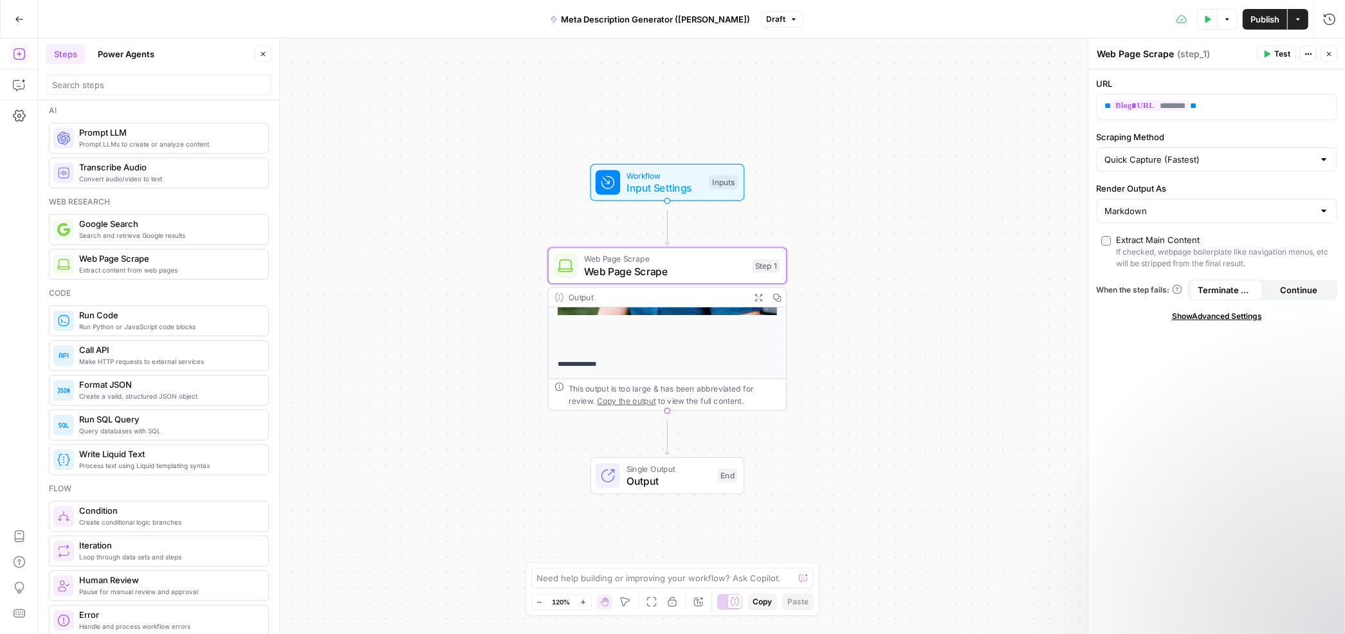
scroll to position [6, 0]
click at [143, 146] on span "Prompt LLMs to create or analyze content" at bounding box center [168, 141] width 179 height 10
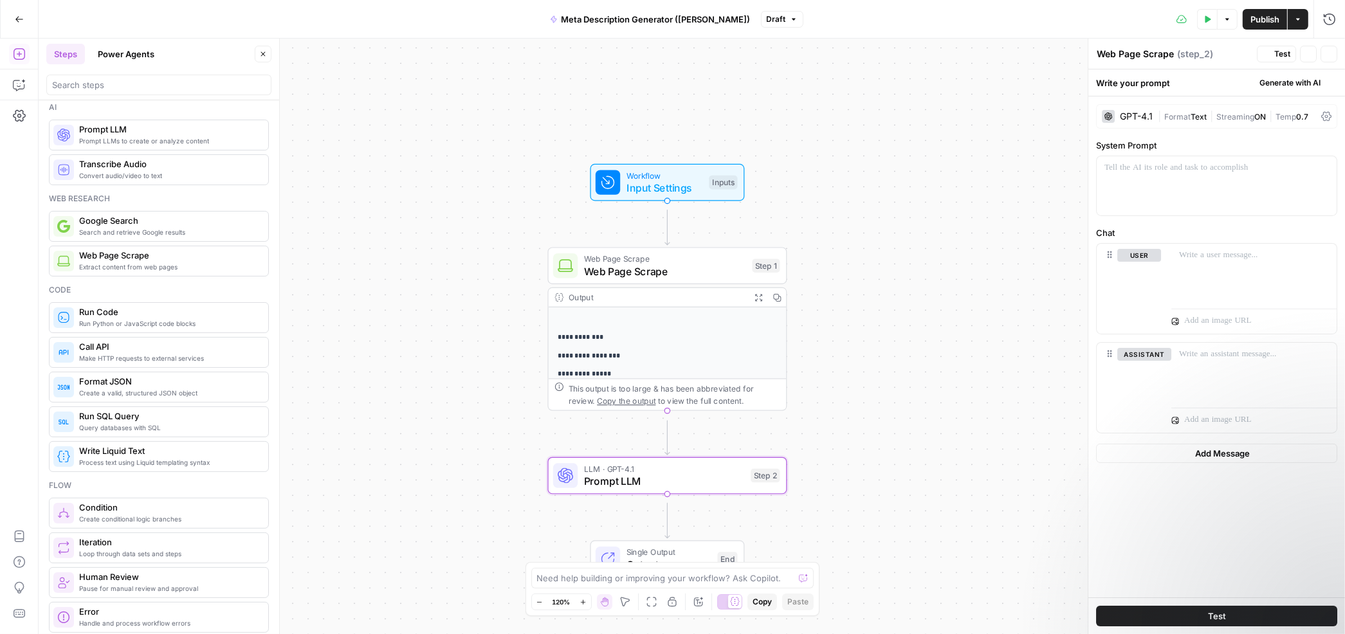
type textarea "Prompt LLM"
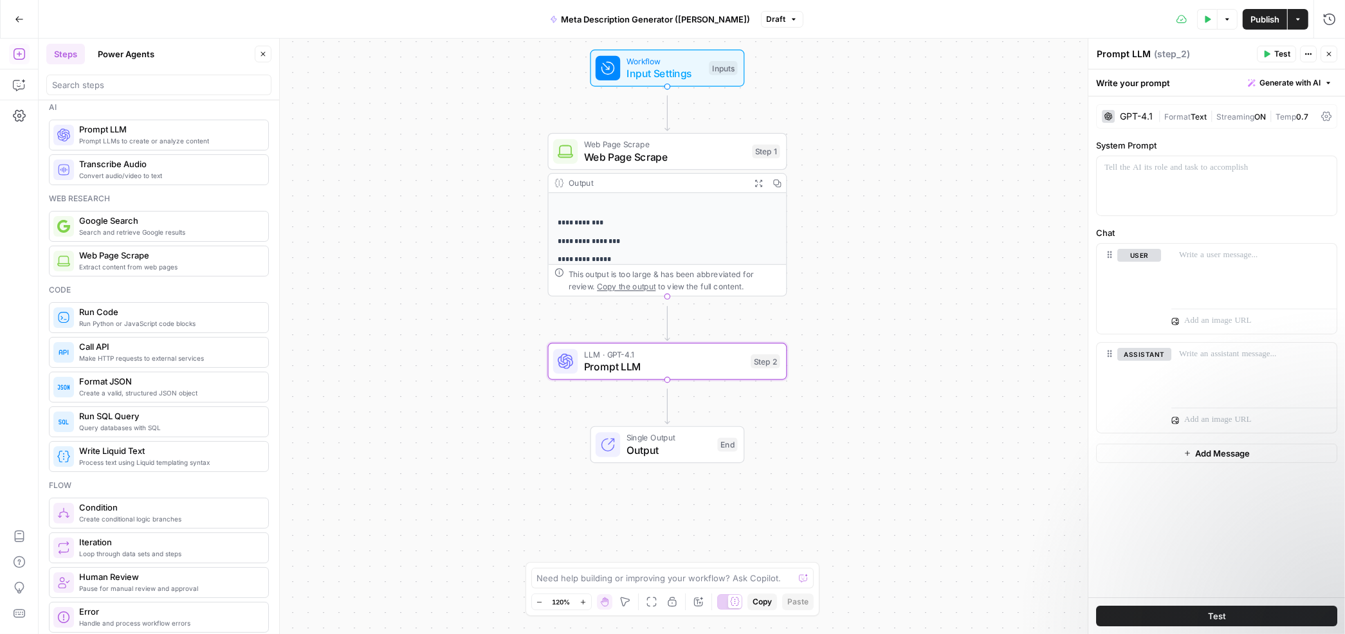
click at [1147, 121] on div "GPT-4.1" at bounding box center [1136, 116] width 33 height 9
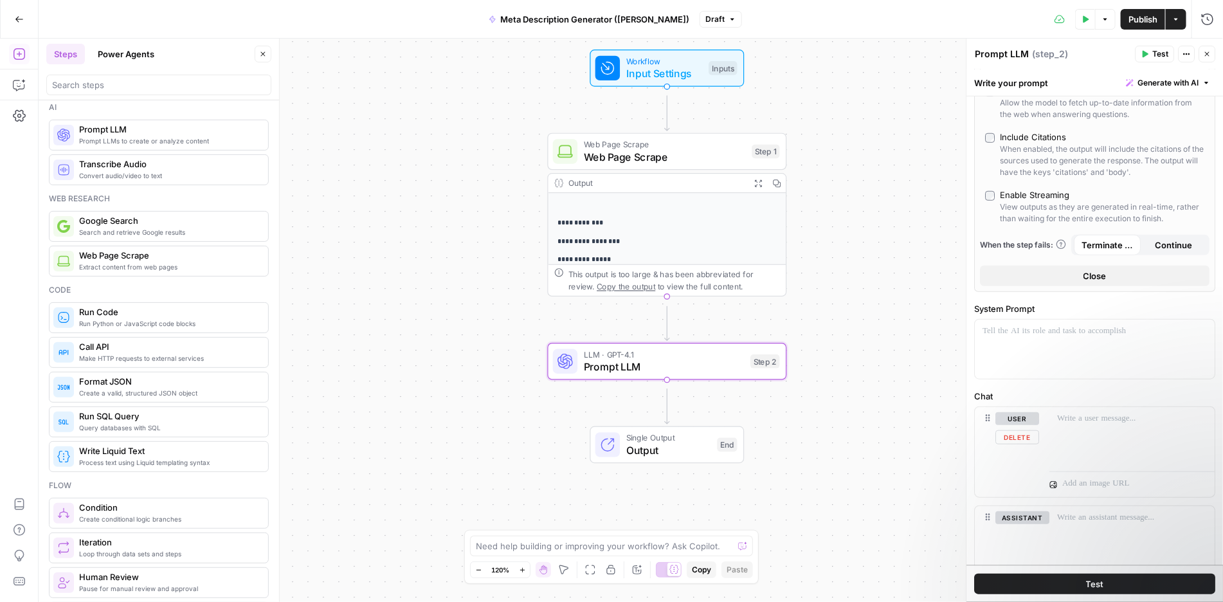
scroll to position [0, 0]
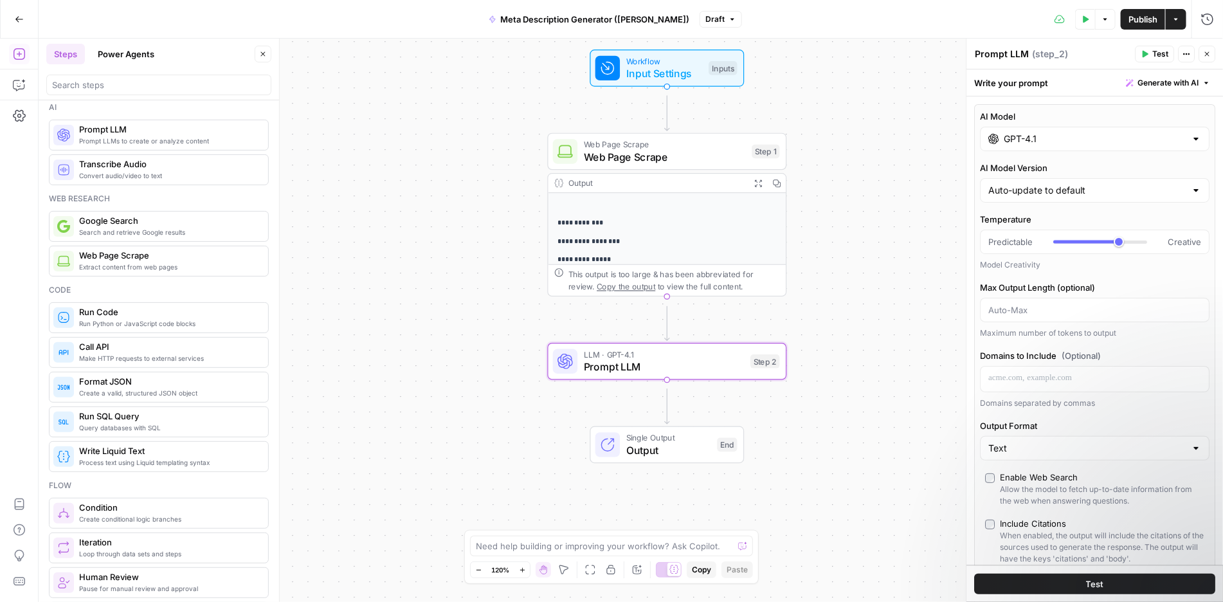
click at [1185, 151] on div "GPT-4.1" at bounding box center [1096, 139] width 230 height 24
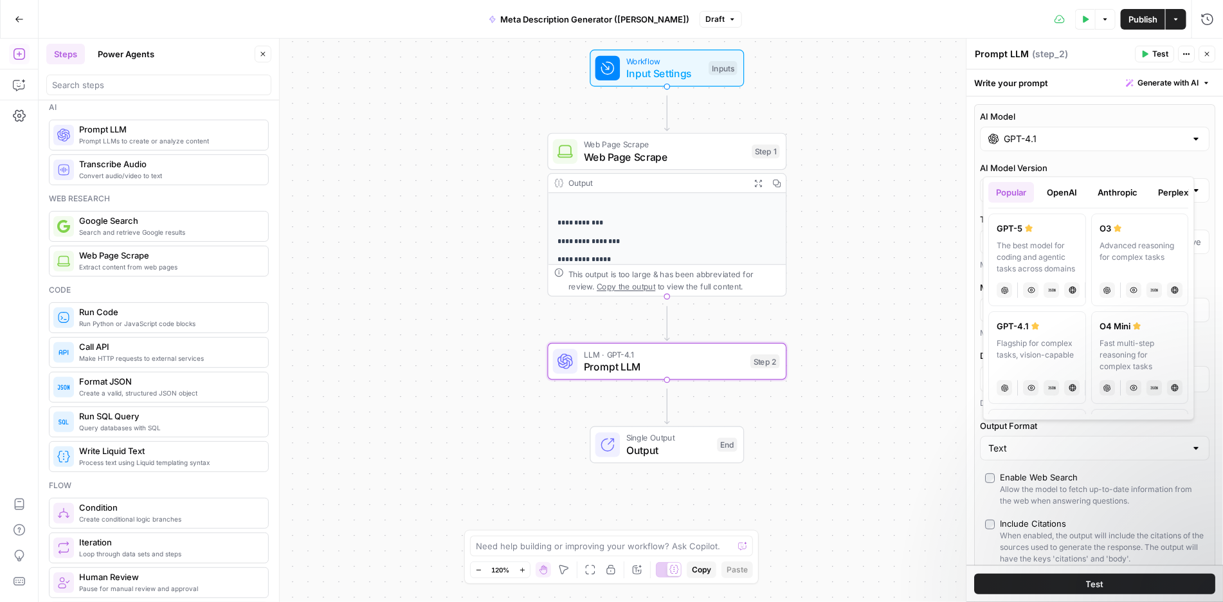
click at [1086, 198] on button "OpenAI" at bounding box center [1063, 192] width 46 height 21
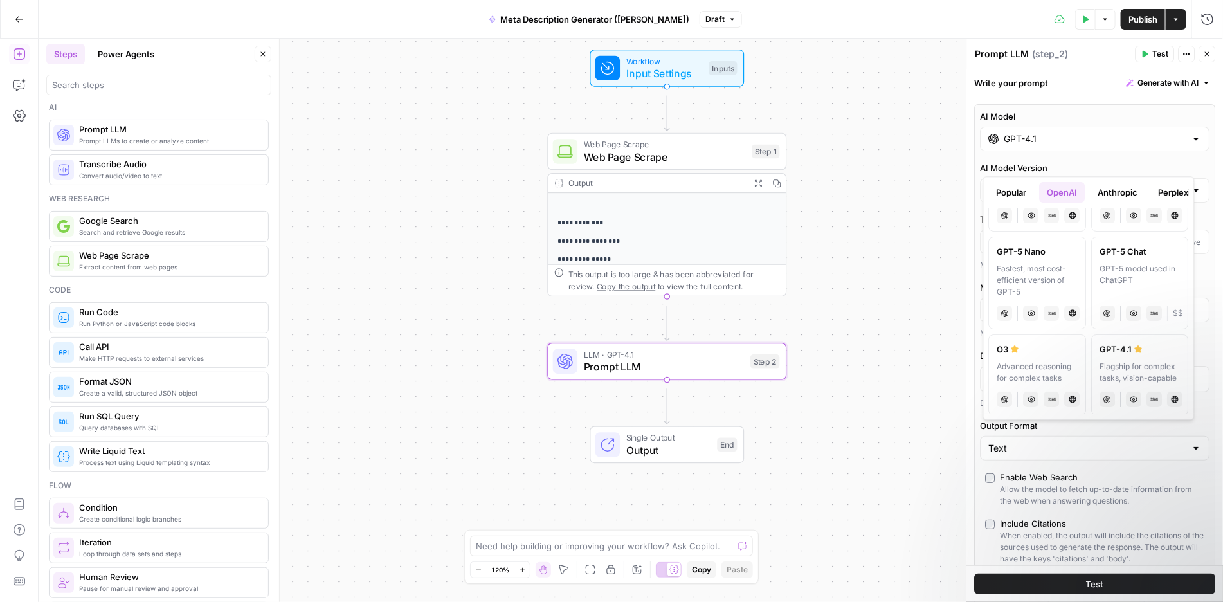
click at [1067, 298] on div "Fastest, most cost-efficient version of GPT-5" at bounding box center [1038, 280] width 81 height 35
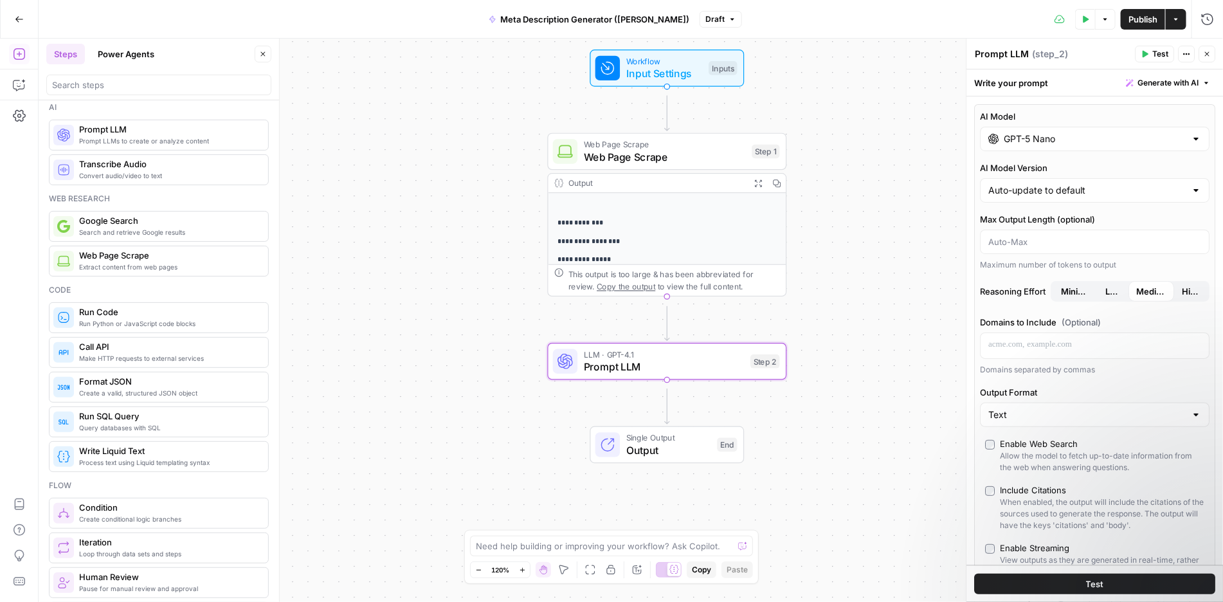
type input "GPT-5 Nano"
click at [1192, 145] on div at bounding box center [1197, 138] width 10 height 13
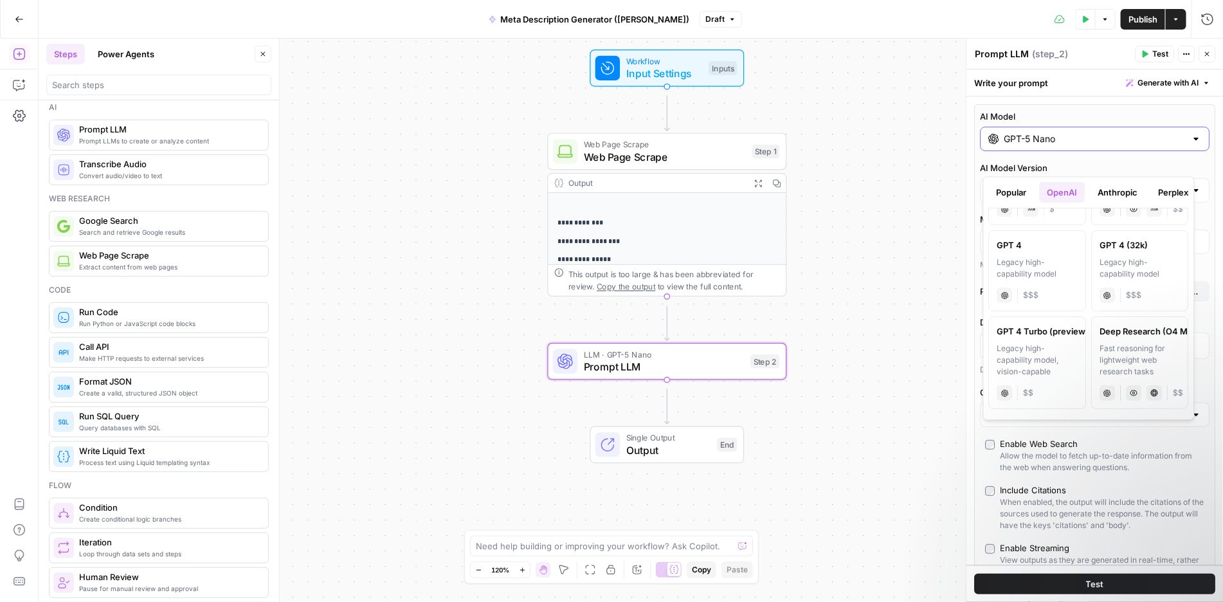
scroll to position [1380, 0]
click at [1192, 145] on div at bounding box center [1197, 138] width 10 height 13
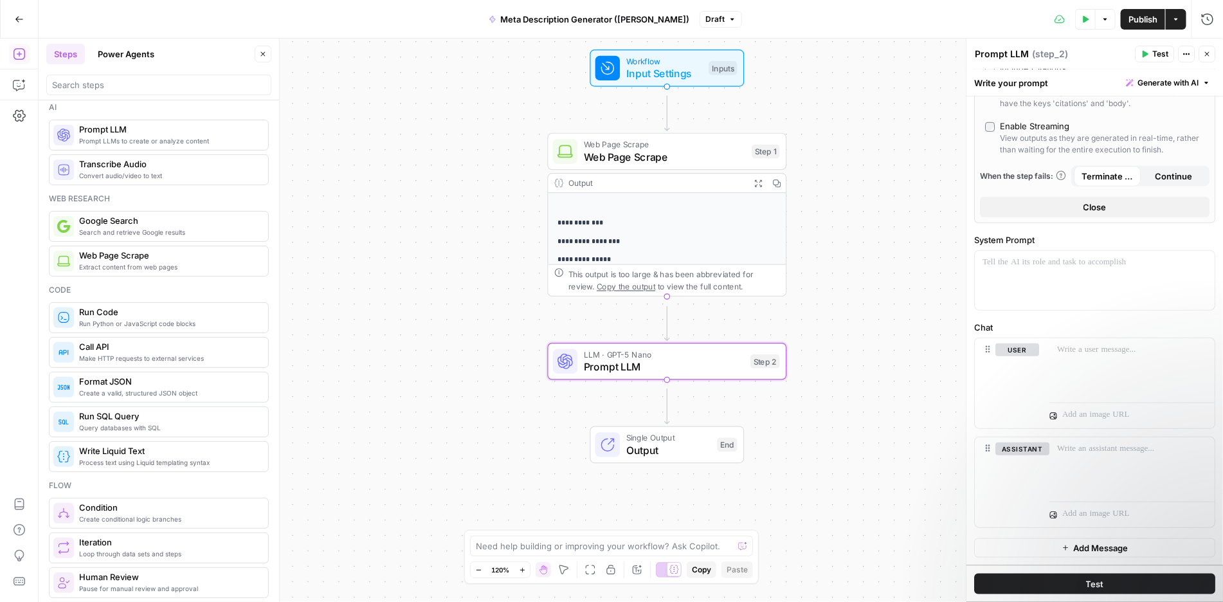
scroll to position [591, 0]
click at [1050, 269] on p at bounding box center [1095, 262] width 224 height 13
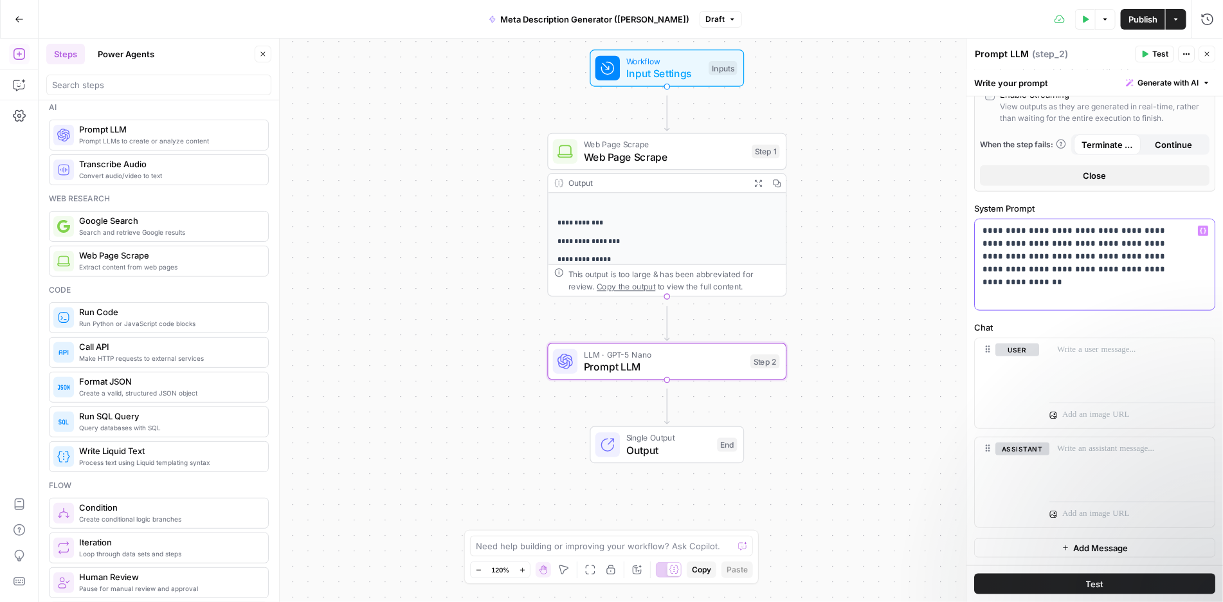
drag, startPoint x: 1160, startPoint y: 348, endPoint x: 946, endPoint y: 251, distance: 235.2
click at [949, 253] on body "**********" at bounding box center [611, 301] width 1223 height 602
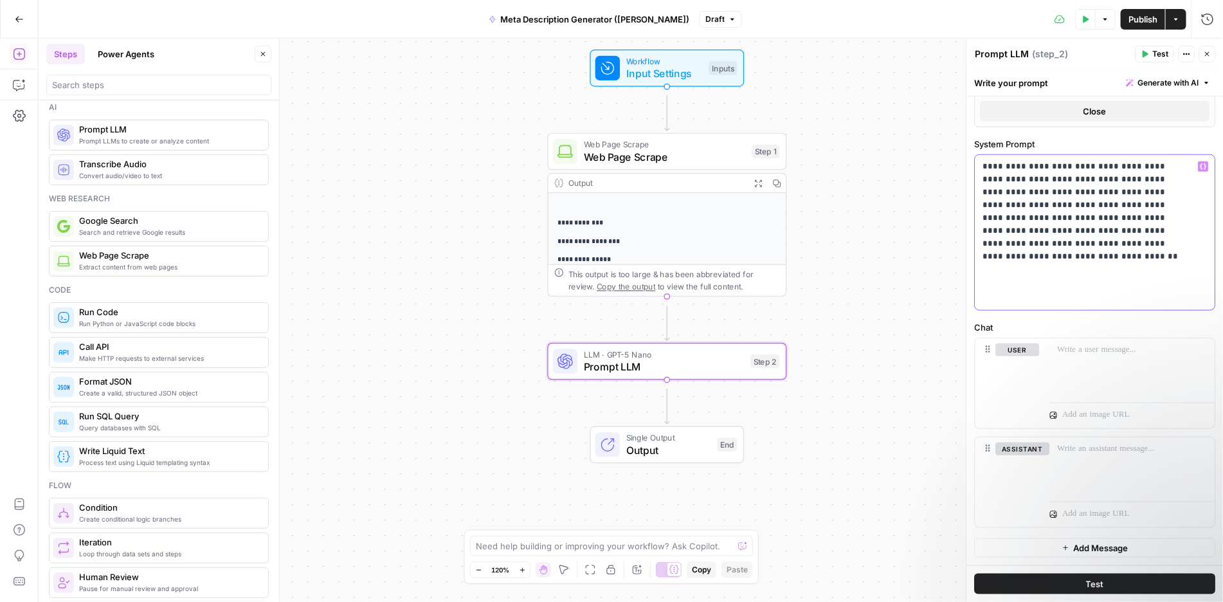
drag, startPoint x: 985, startPoint y: 278, endPoint x: 1132, endPoint y: 437, distance: 216.7
click at [1132, 437] on div "AI Model GPT-5 Nano AI Model Version Auto-update to default Max Output Length (…" at bounding box center [1095, 72] width 257 height 987
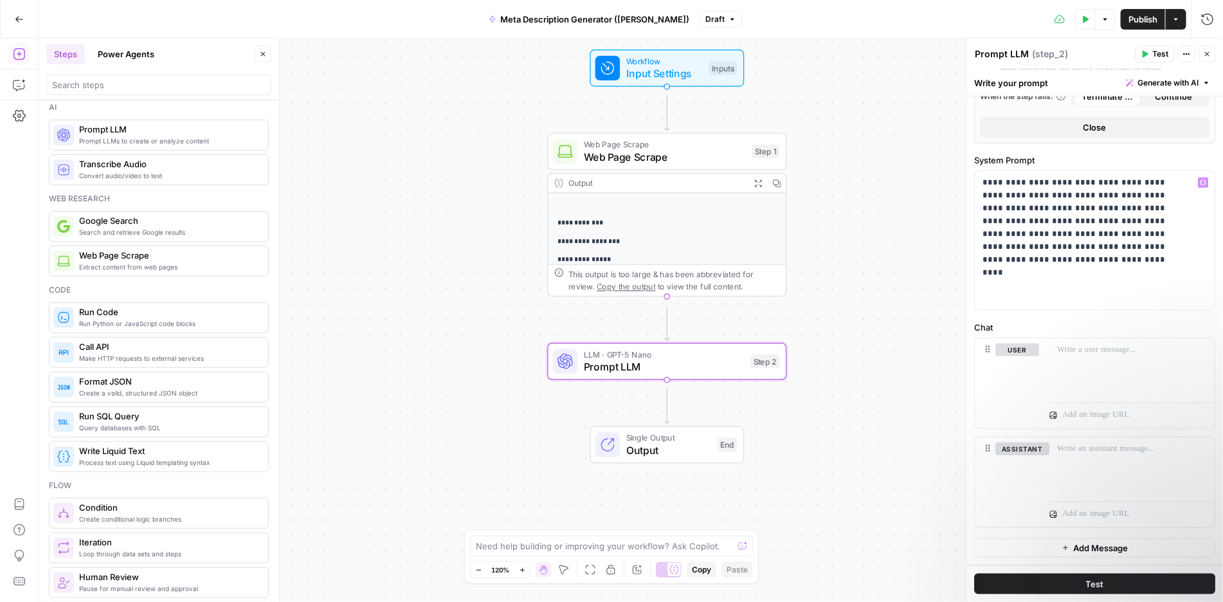
scroll to position [727, 0]
click at [1099, 343] on p at bounding box center [1133, 349] width 150 height 13
click at [1094, 349] on div at bounding box center [1132, 367] width 165 height 59
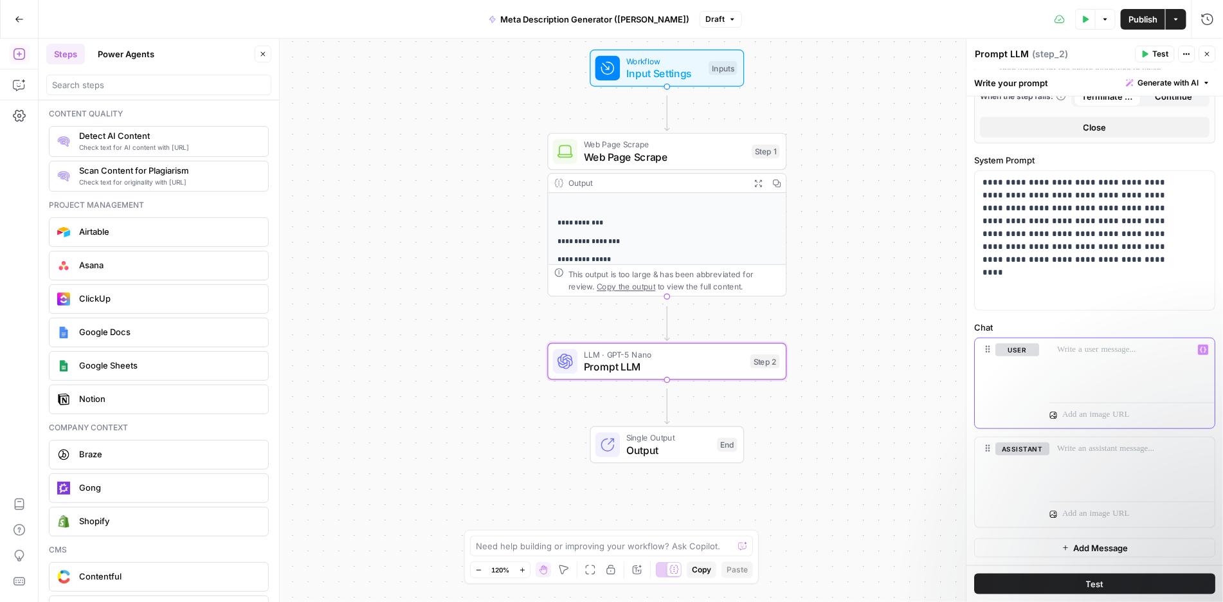
scroll to position [2361, 0]
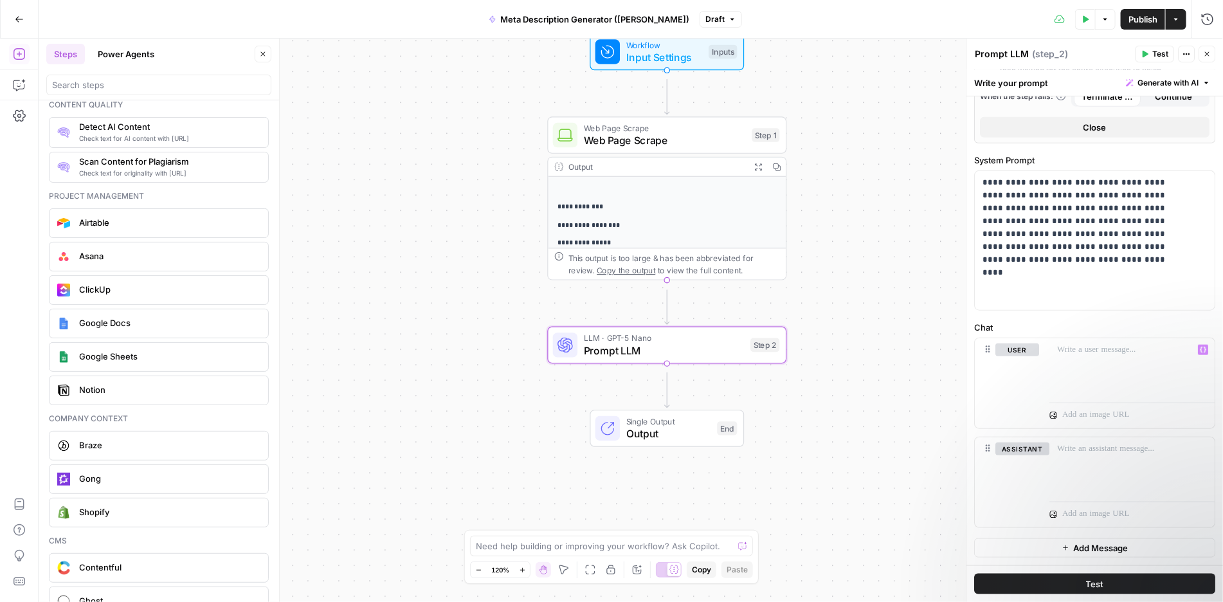
click at [716, 173] on div "Output" at bounding box center [657, 167] width 176 height 12
click at [1133, 443] on p at bounding box center [1133, 449] width 150 height 13
click at [1205, 15] on icon "button" at bounding box center [1207, 19] width 13 height 13
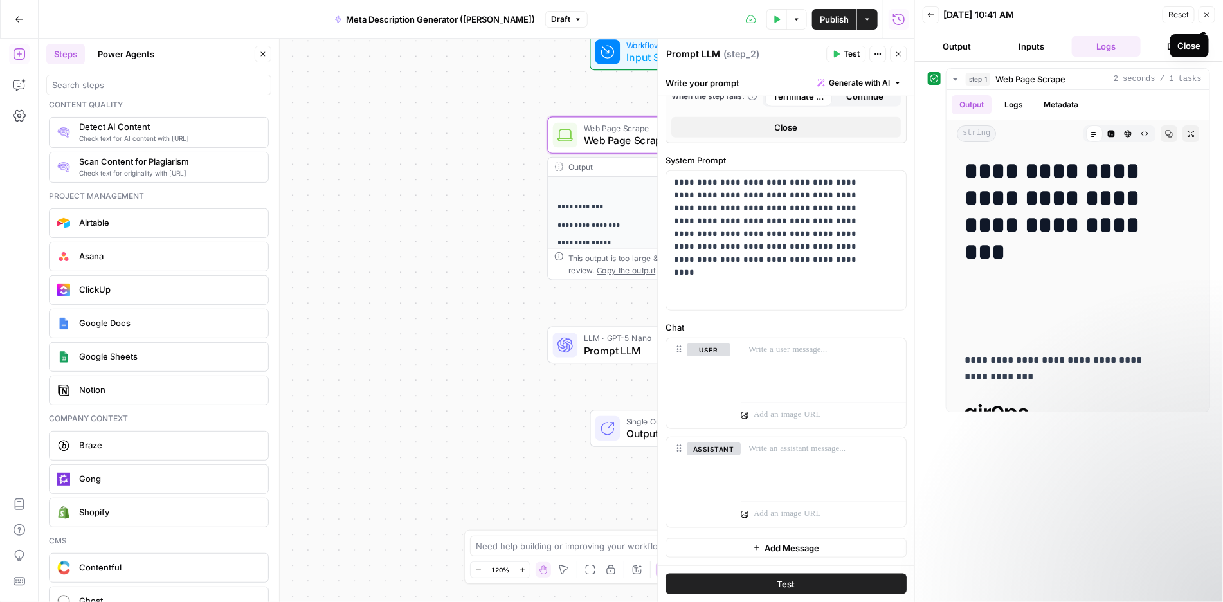
click at [1203, 15] on icon "button" at bounding box center [1207, 15] width 8 height 8
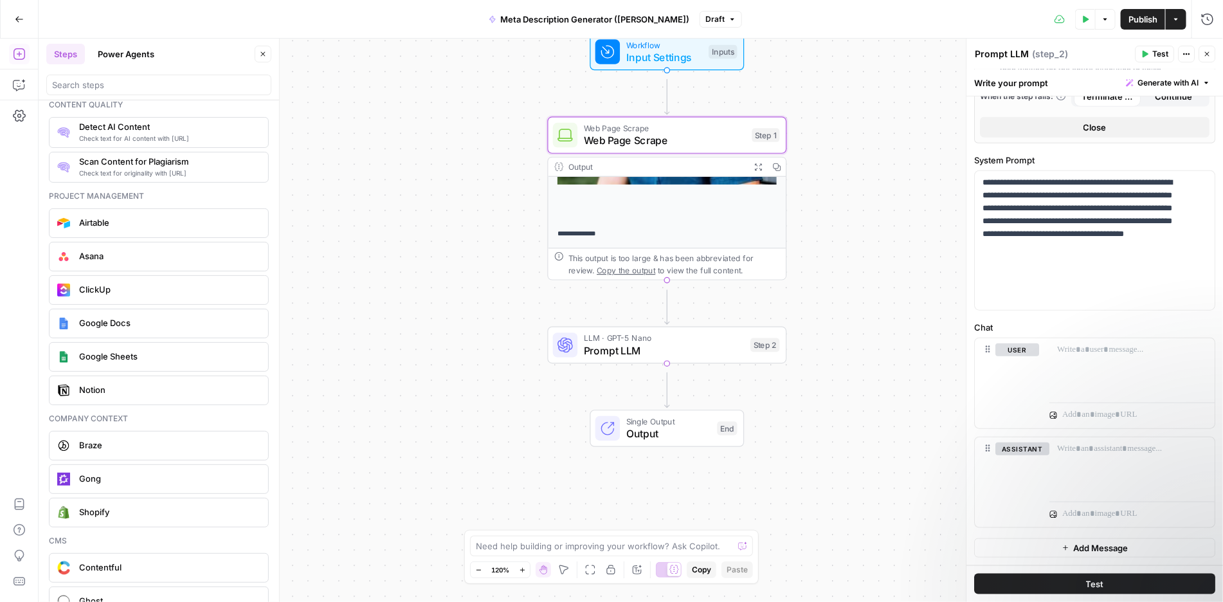
click at [753, 208] on p at bounding box center [667, 93] width 219 height 256
